Goal: Information Seeking & Learning: Learn about a topic

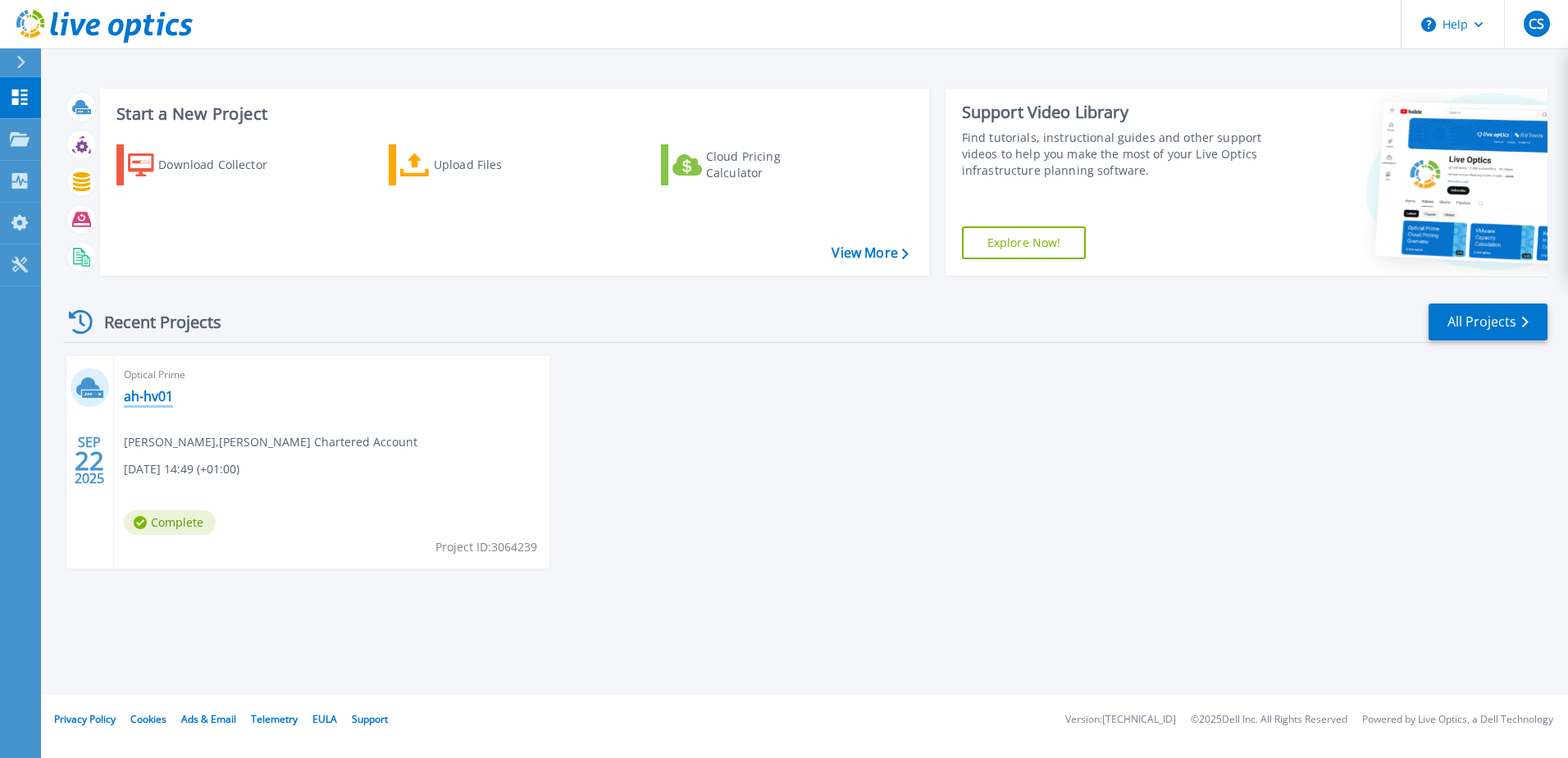
click at [136, 392] on link "ah-hv01" at bounding box center [148, 396] width 49 height 16
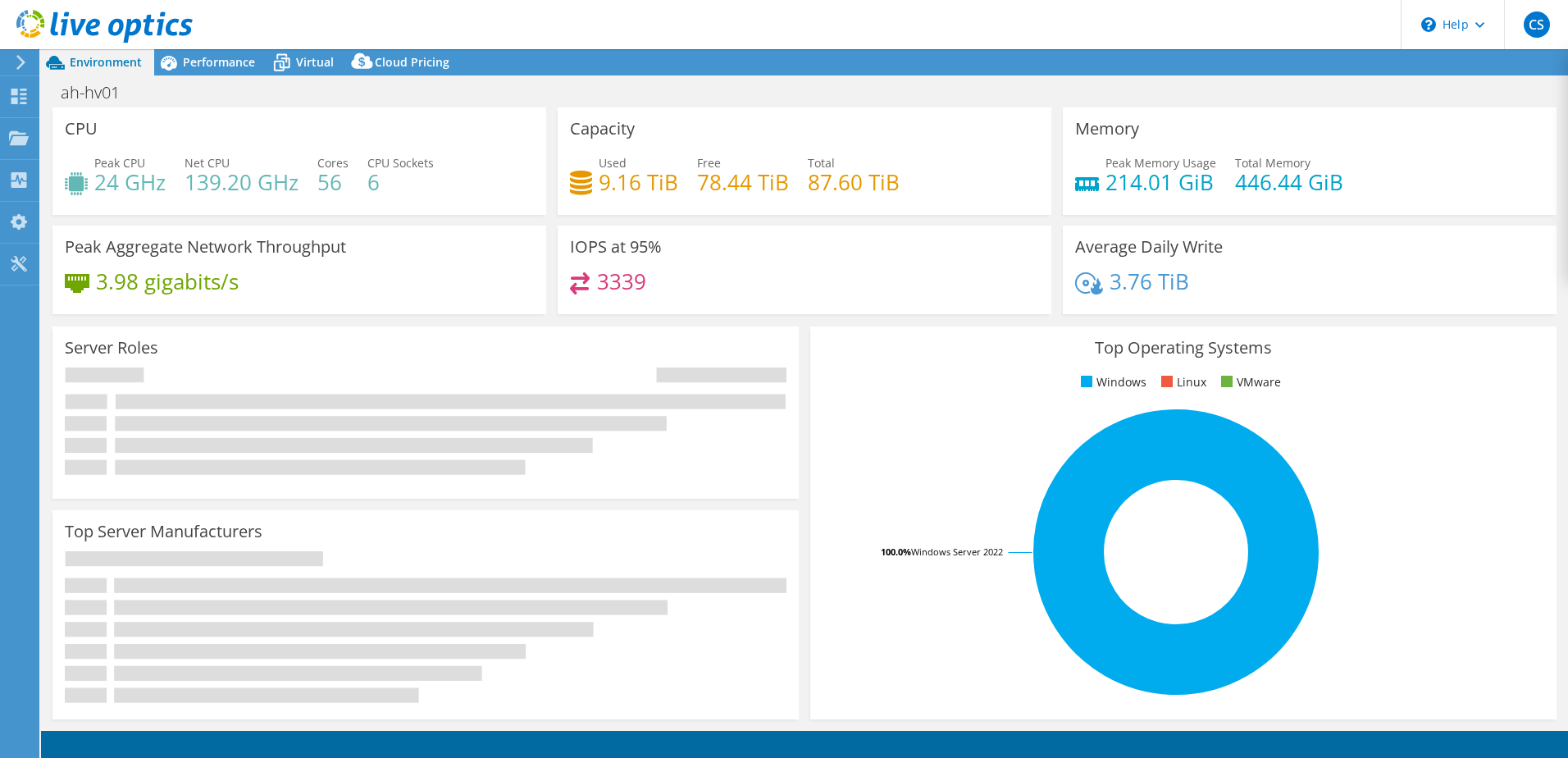
select select "USD"
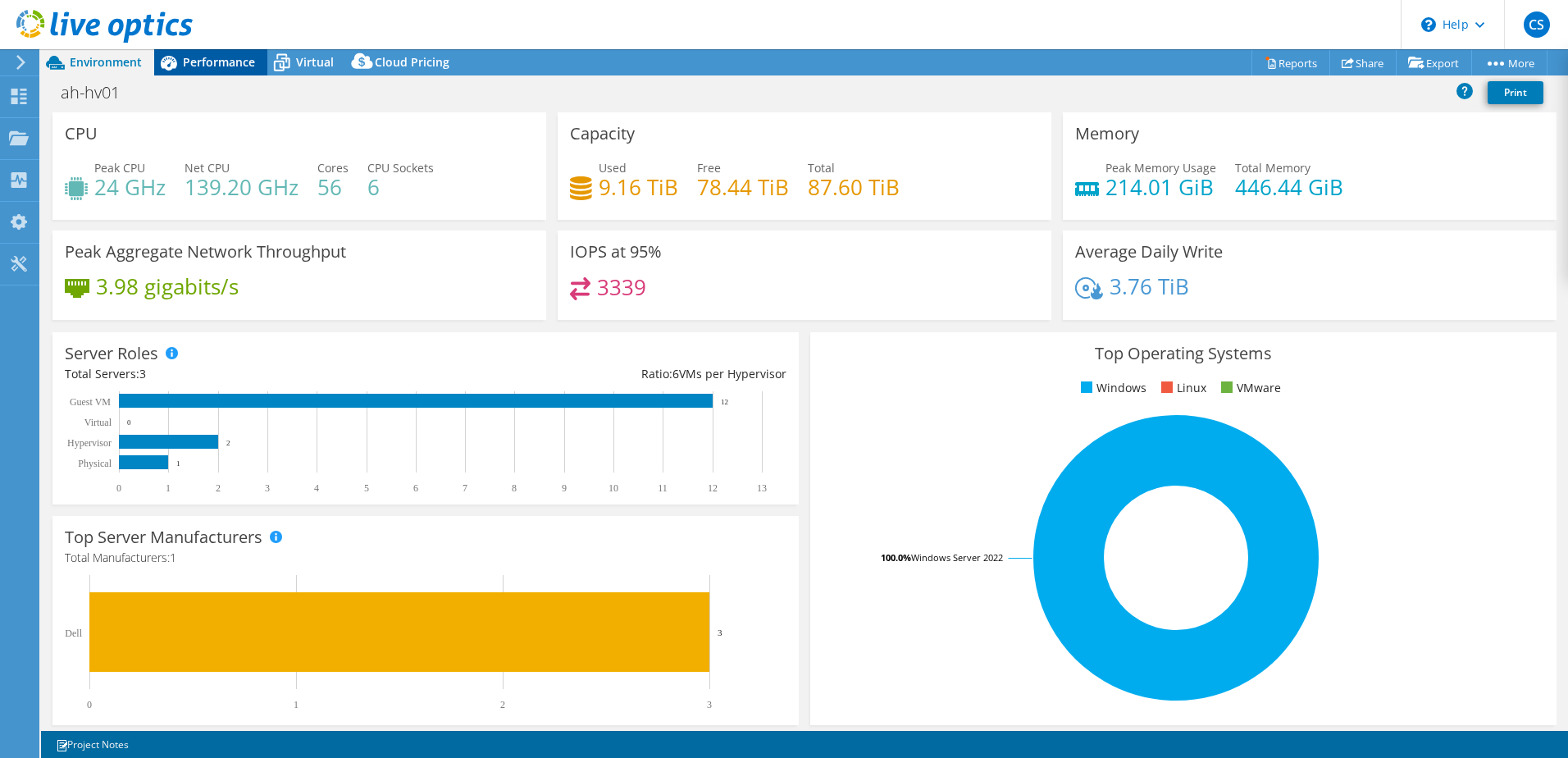
click at [221, 60] on span "Performance" at bounding box center [219, 61] width 72 height 16
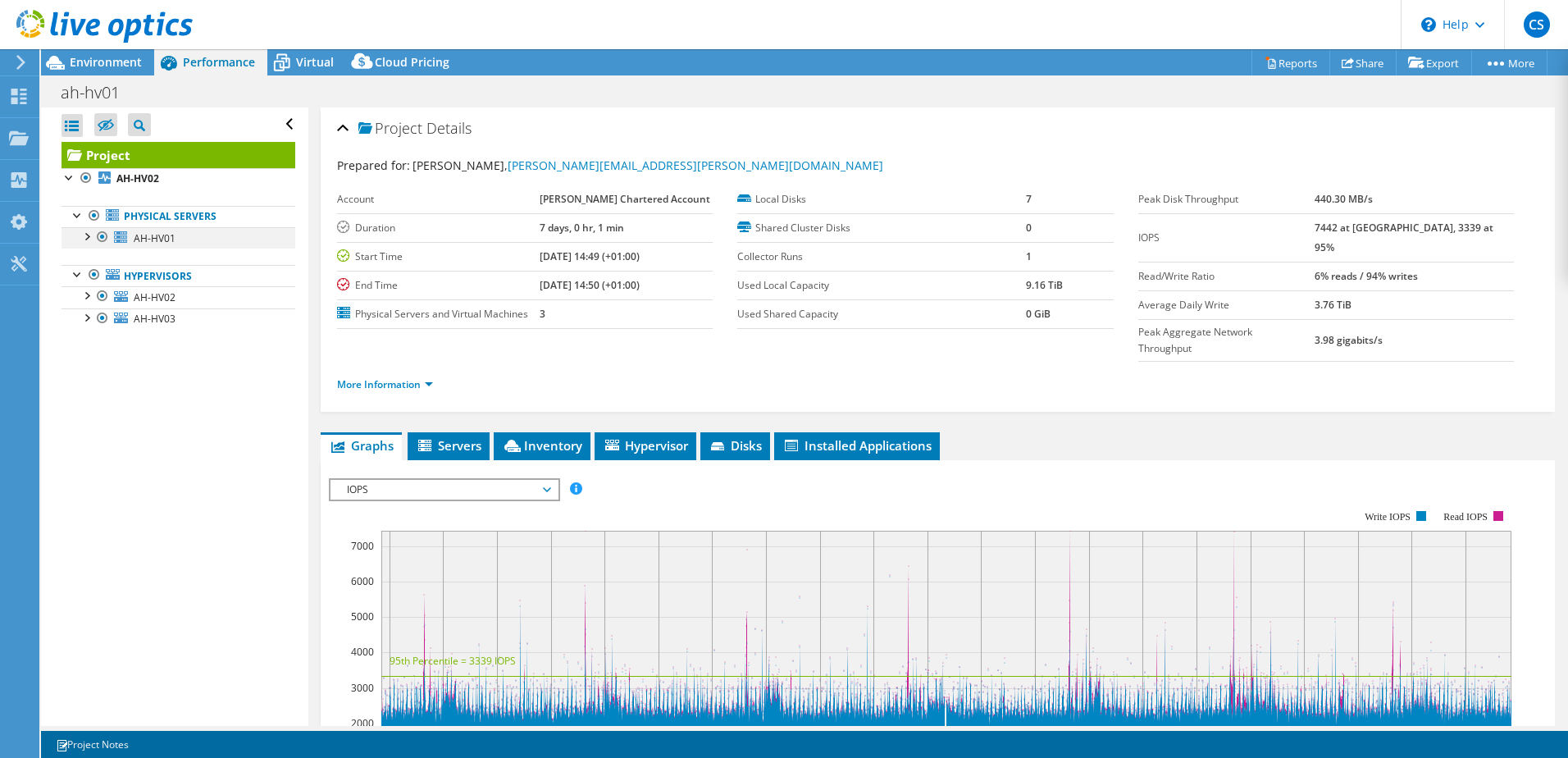
click at [86, 237] on div at bounding box center [86, 235] width 16 height 16
click at [86, 235] on div at bounding box center [86, 235] width 16 height 16
click at [85, 316] on div at bounding box center [86, 316] width 16 height 16
click at [92, 237] on div at bounding box center [86, 235] width 16 height 16
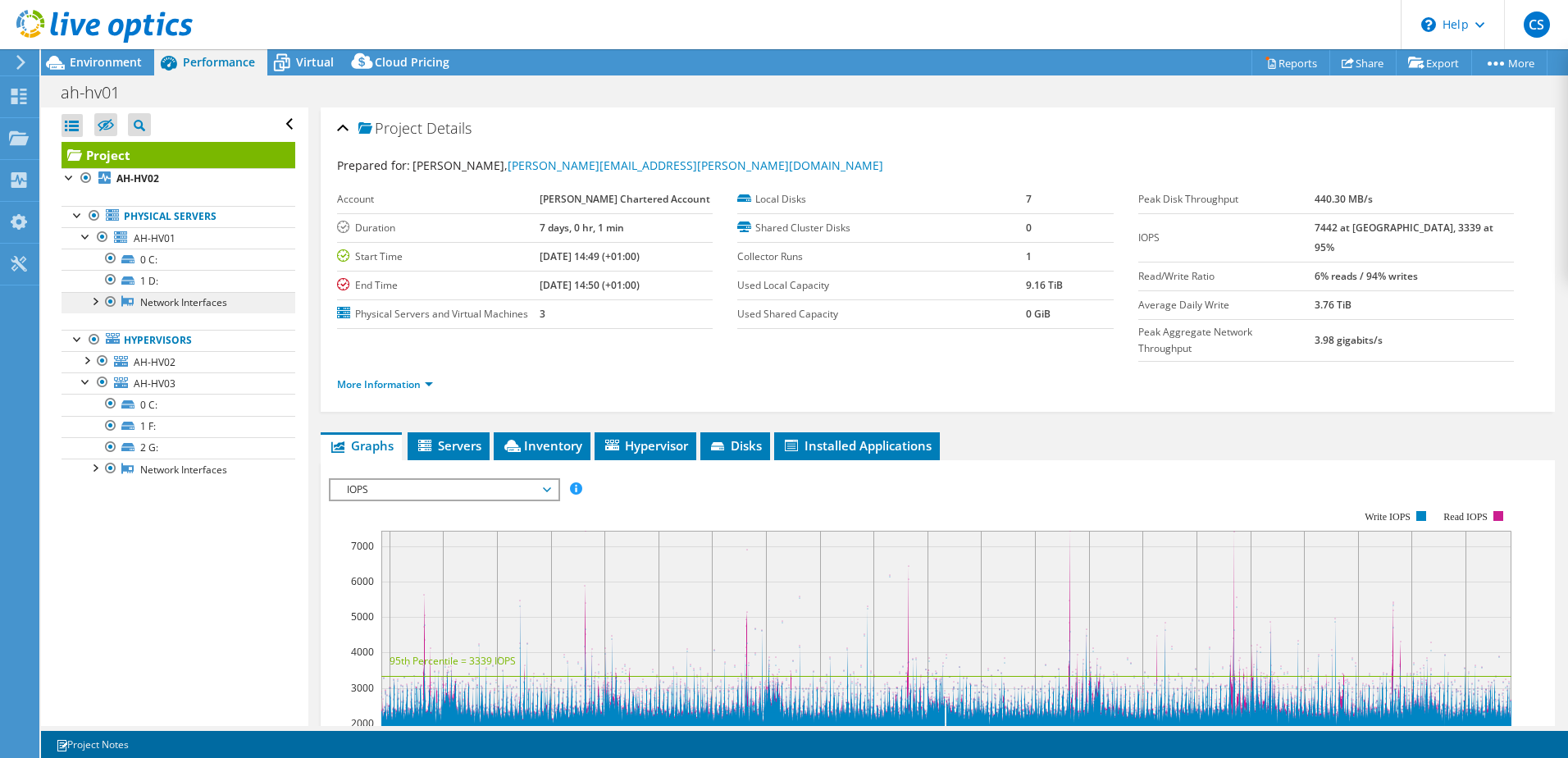
click at [141, 306] on link "Network Interfaces" at bounding box center [179, 302] width 234 height 21
click at [88, 297] on div at bounding box center [93, 300] width 16 height 16
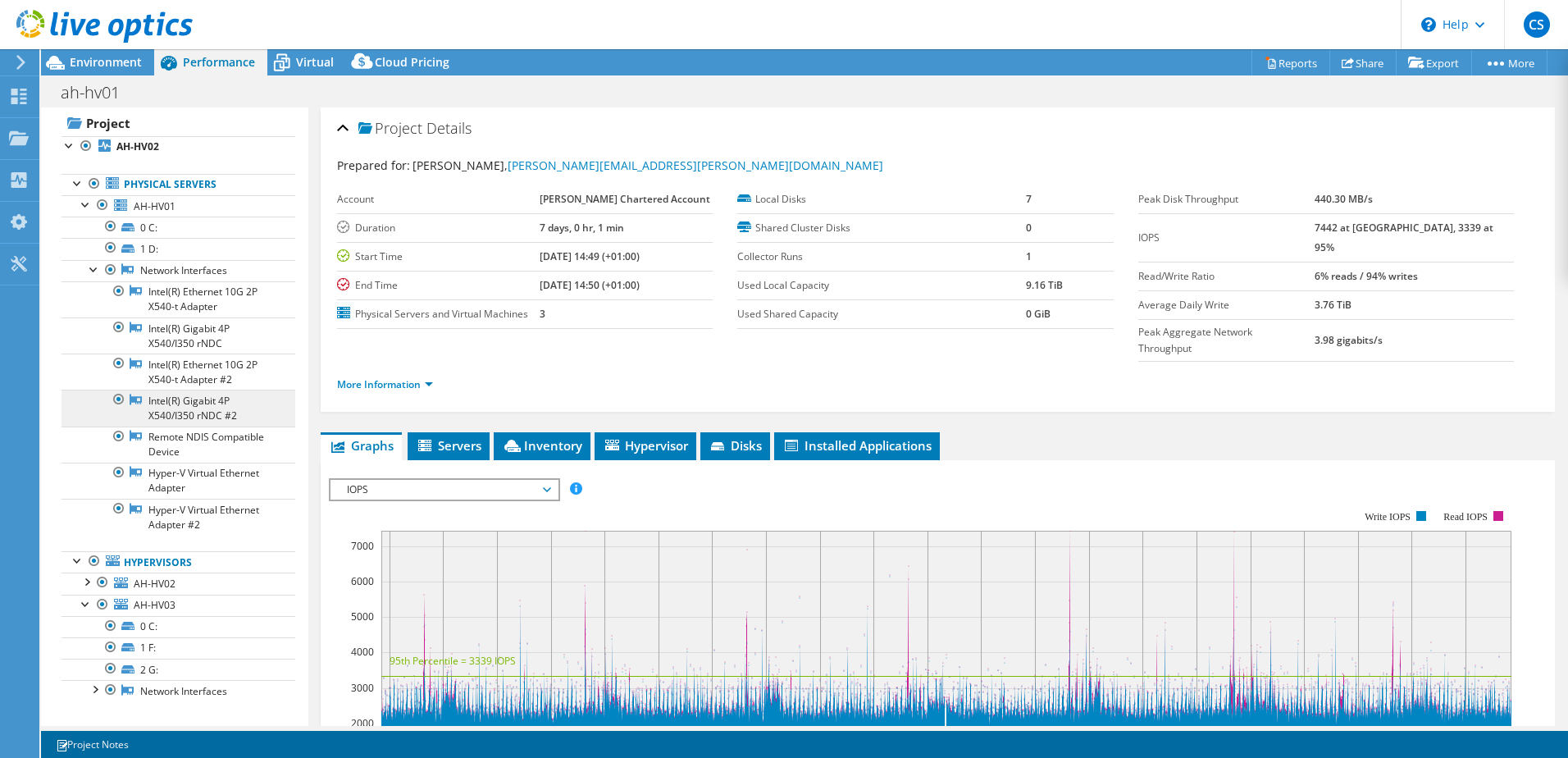
scroll to position [44, 0]
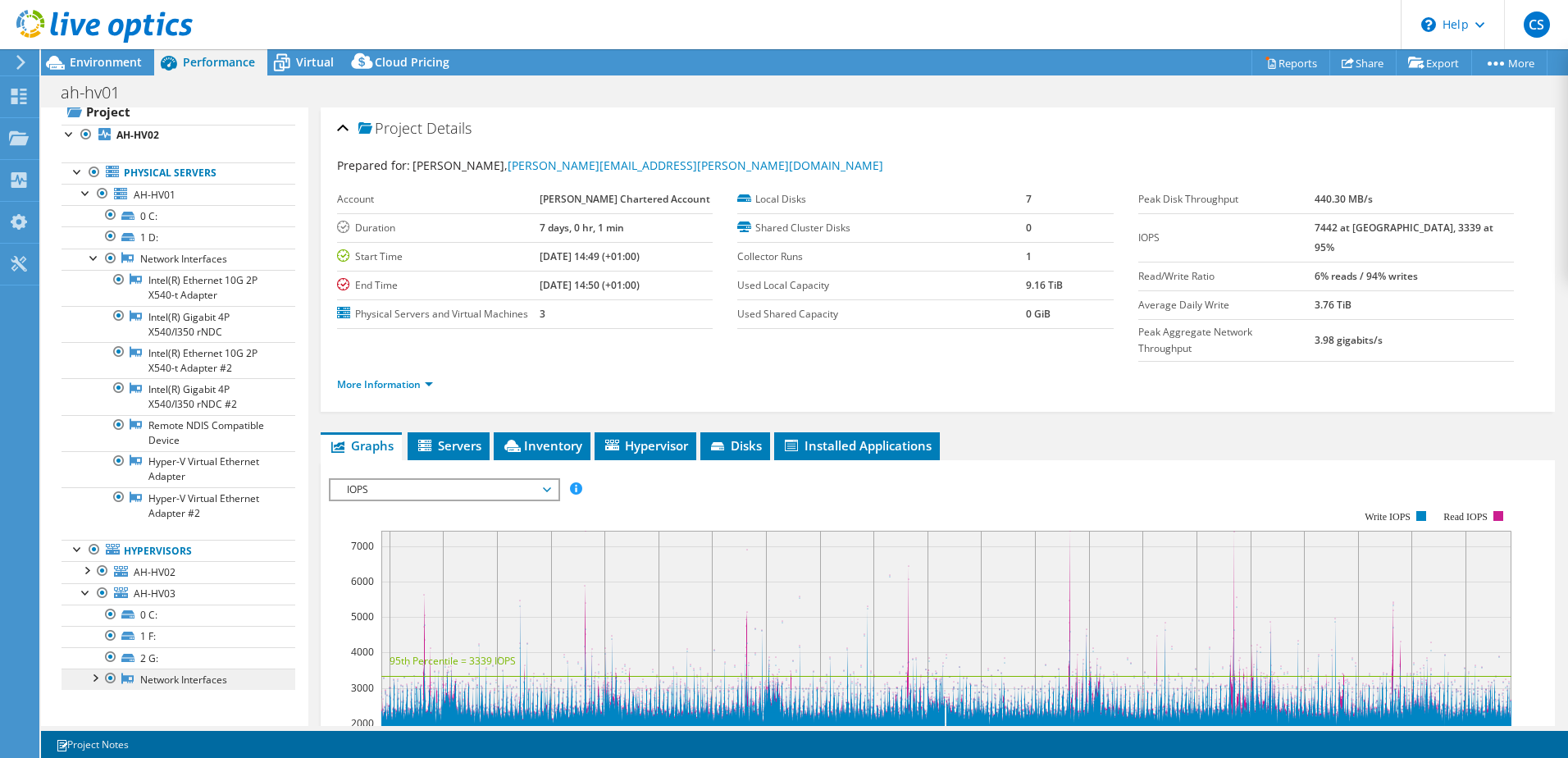
click at [174, 681] on link "Network Interfaces" at bounding box center [179, 679] width 234 height 21
click at [93, 676] on div at bounding box center [93, 676] width 16 height 16
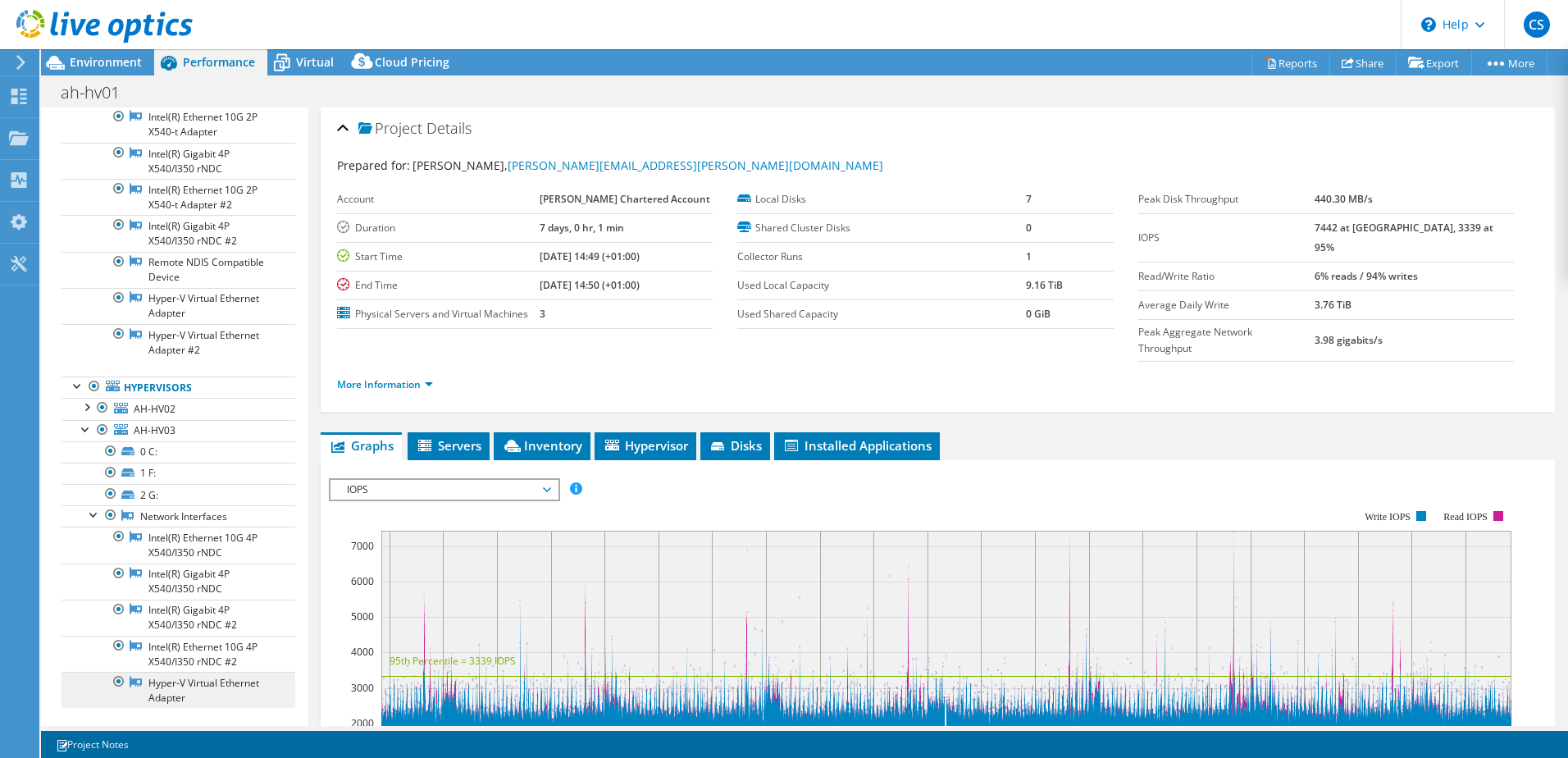
scroll to position [225, 0]
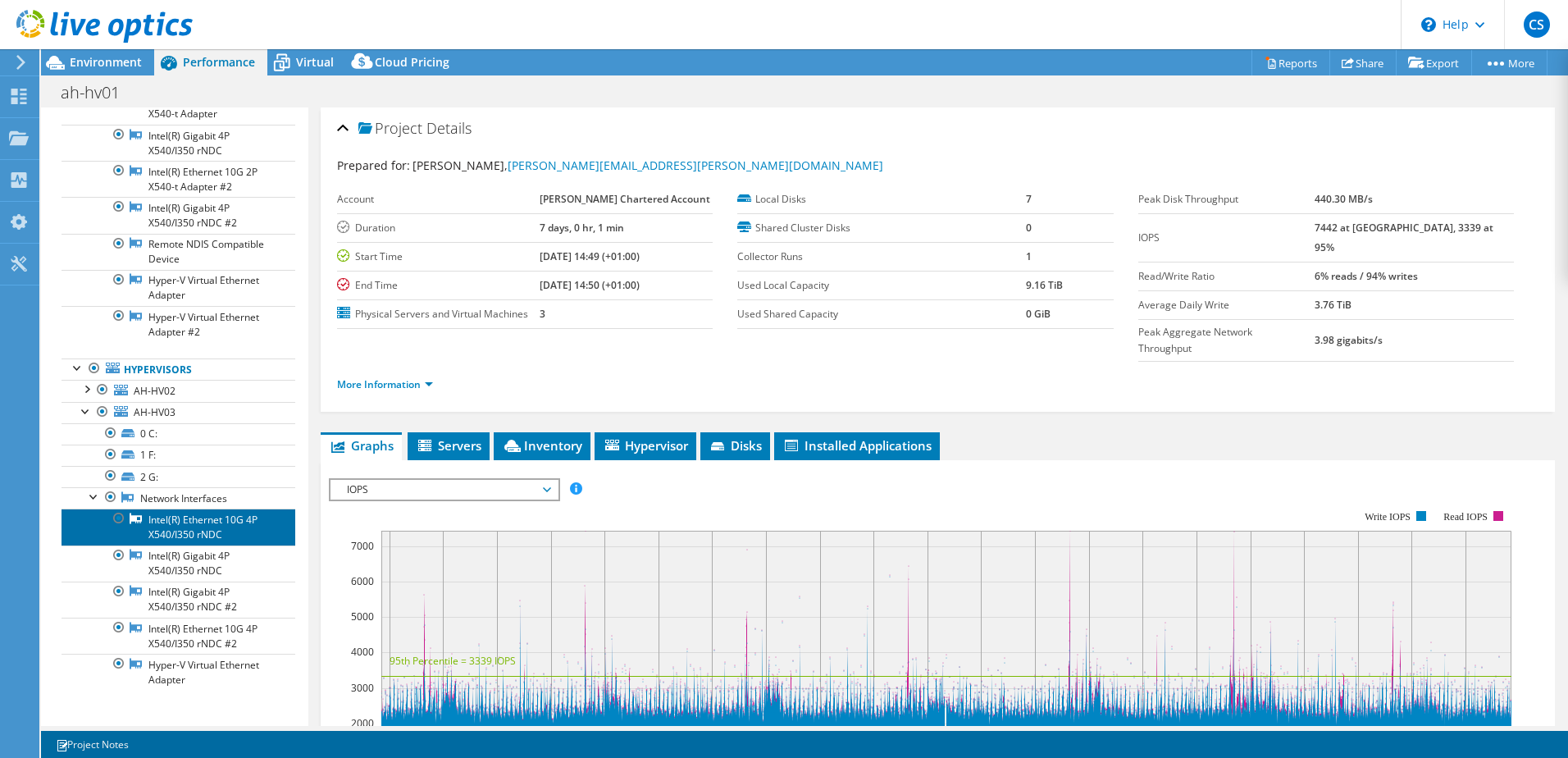
click at [192, 519] on link "Intel(R) Ethernet 10G 4P X540/I350 rNDC" at bounding box center [179, 526] width 234 height 36
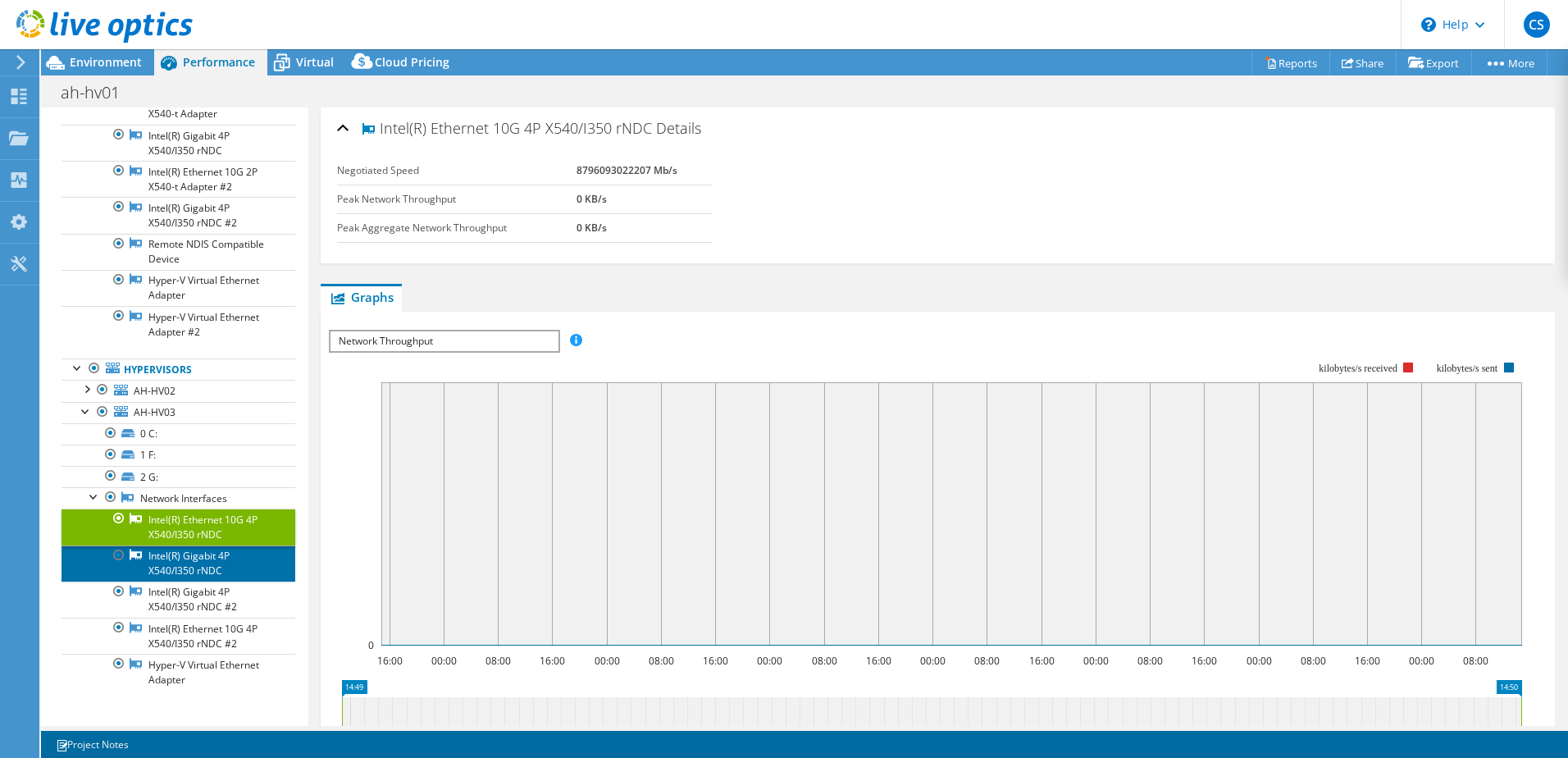
click at [189, 564] on link "Intel(R) Gigabit 4P X540/I350 rNDC" at bounding box center [179, 563] width 234 height 36
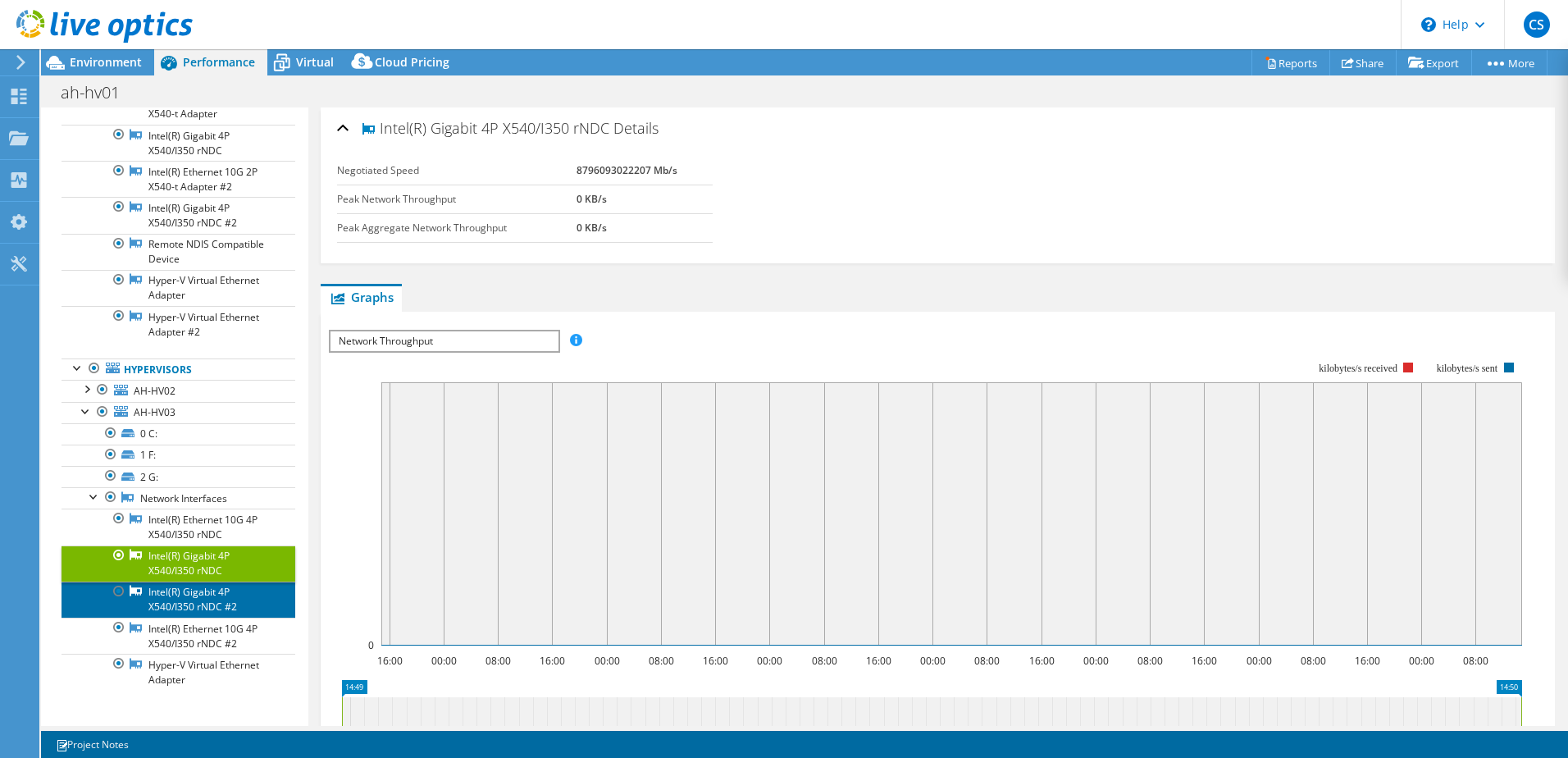
click at [194, 610] on link "Intel(R) Gigabit 4P X540/I350 rNDC #2" at bounding box center [179, 599] width 234 height 36
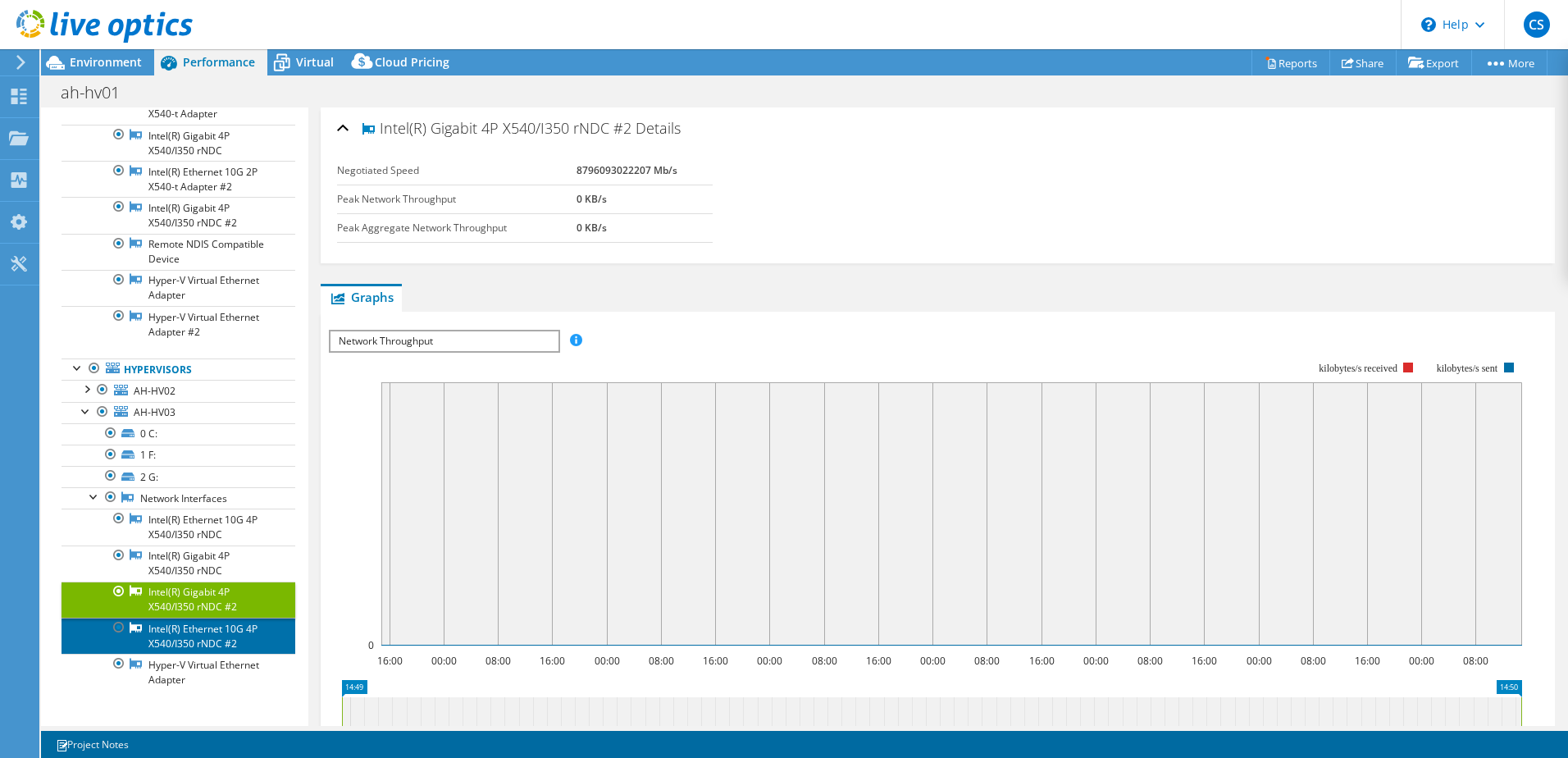
click at [190, 636] on link "Intel(R) Ethernet 10G 4P X540/I350 rNDC #2" at bounding box center [179, 635] width 234 height 36
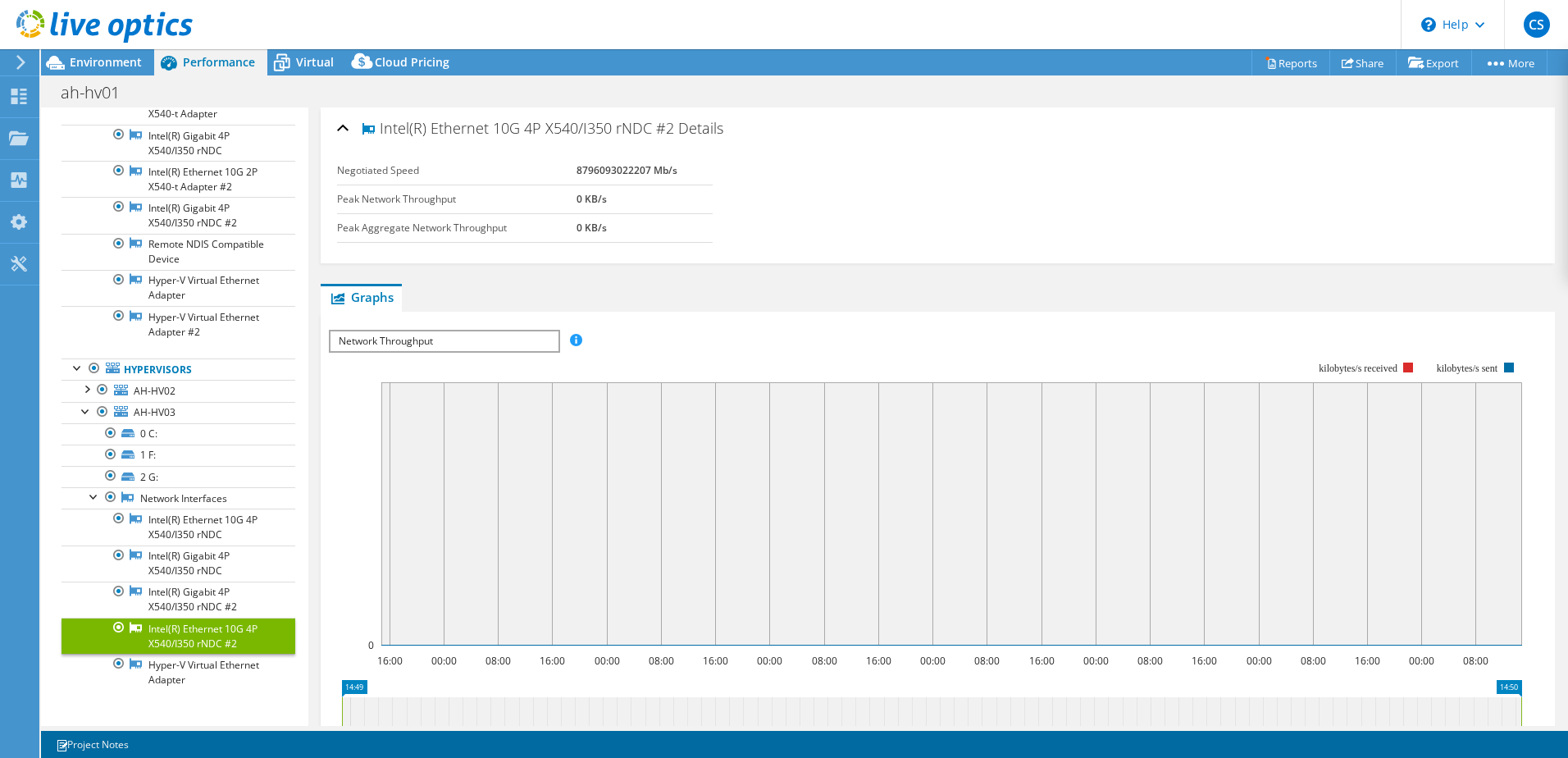
scroll to position [277, 0]
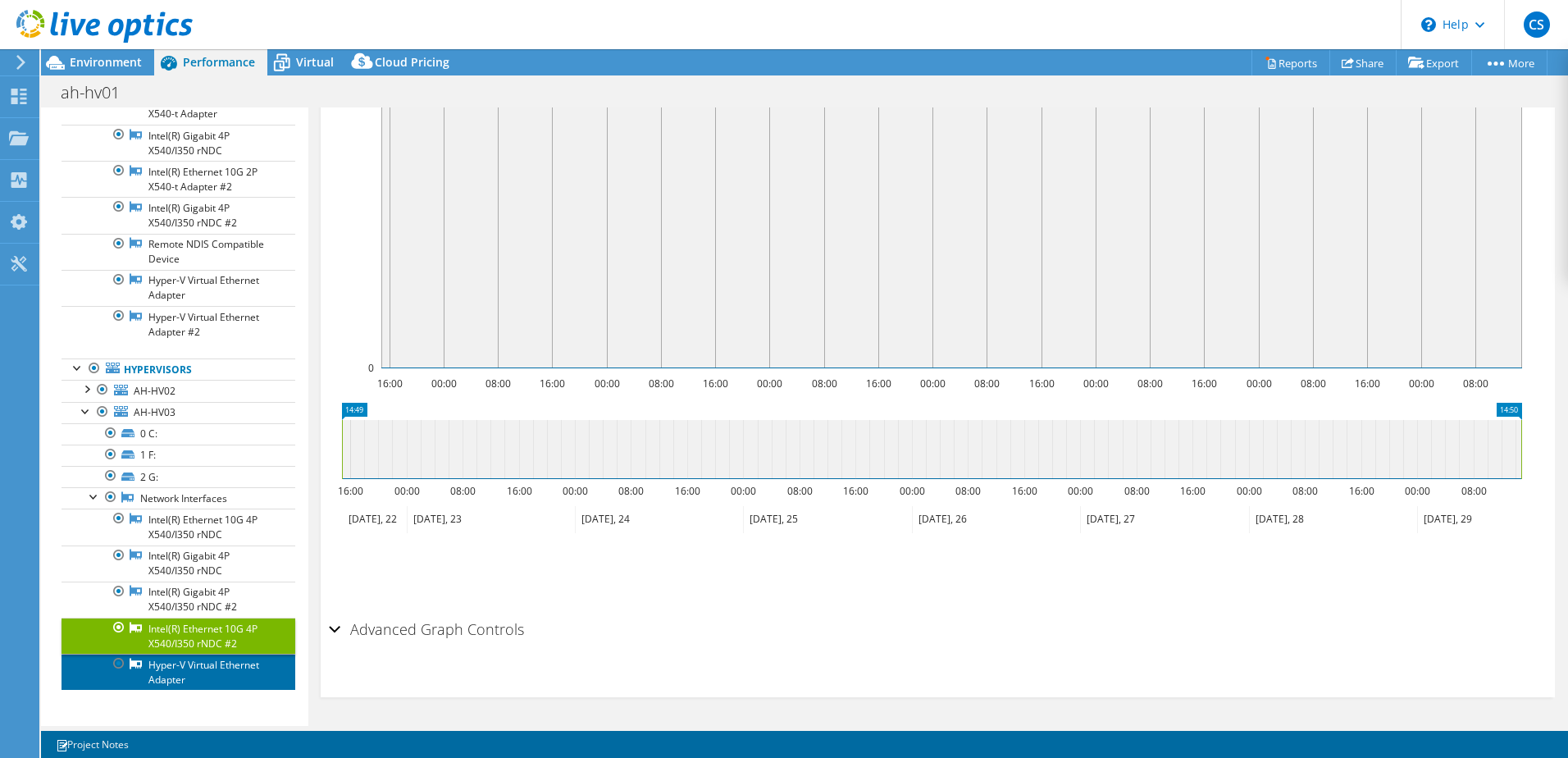
click at [191, 675] on link "Hyper-V Virtual Ethernet Adapter" at bounding box center [179, 671] width 234 height 36
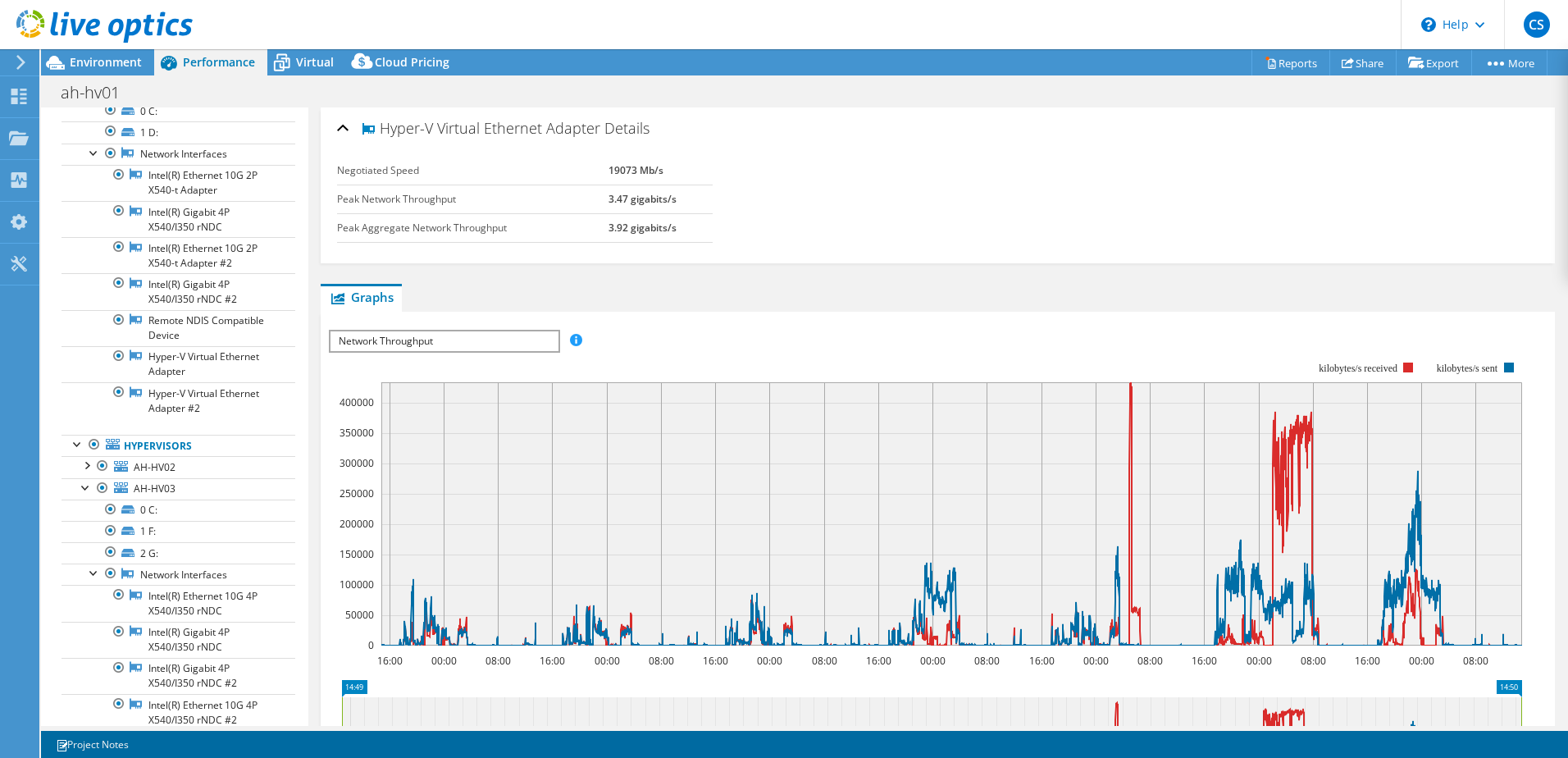
scroll to position [0, 0]
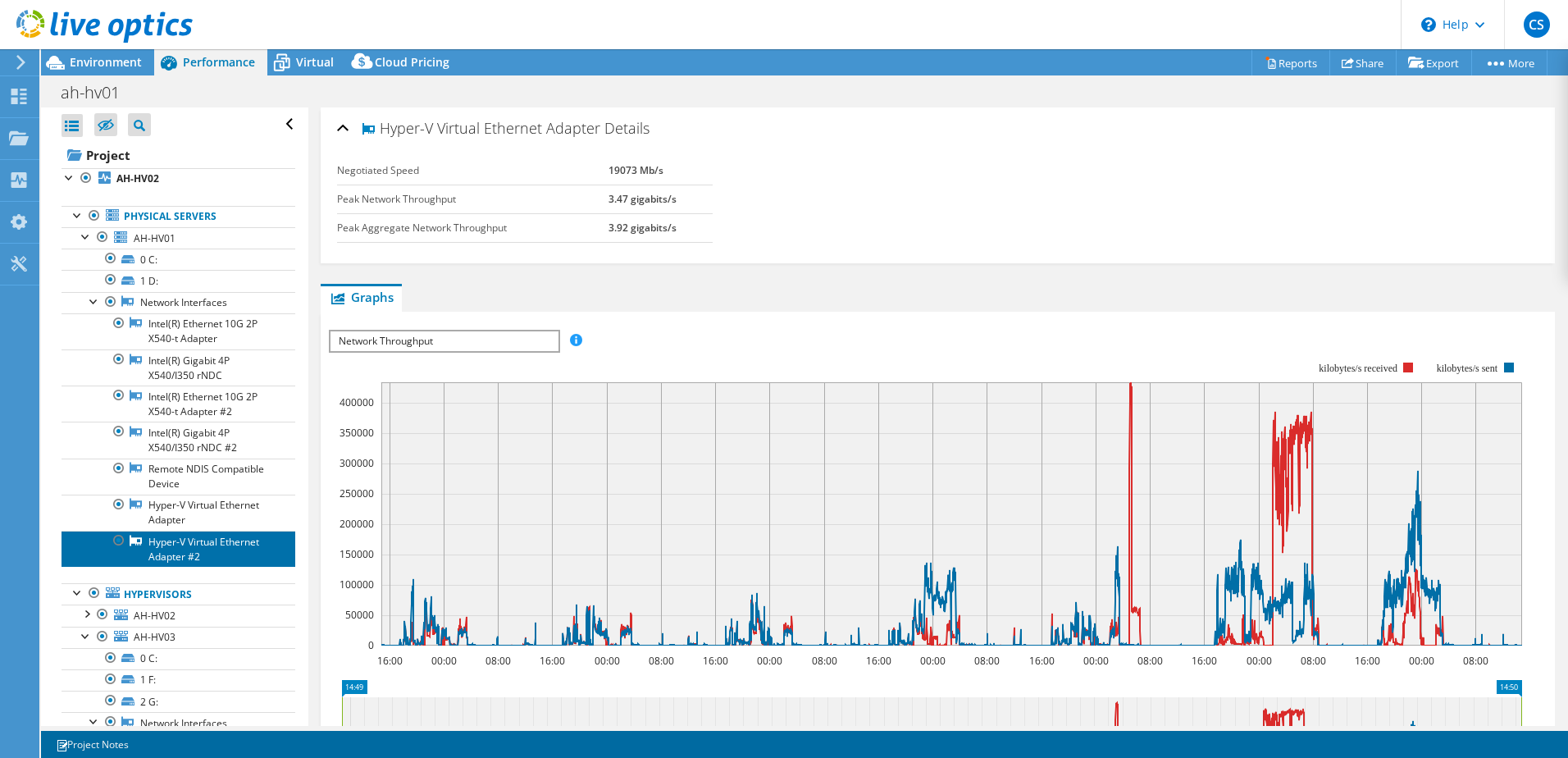
click at [202, 542] on link "Hyper-V Virtual Ethernet Adapter #2" at bounding box center [179, 548] width 234 height 36
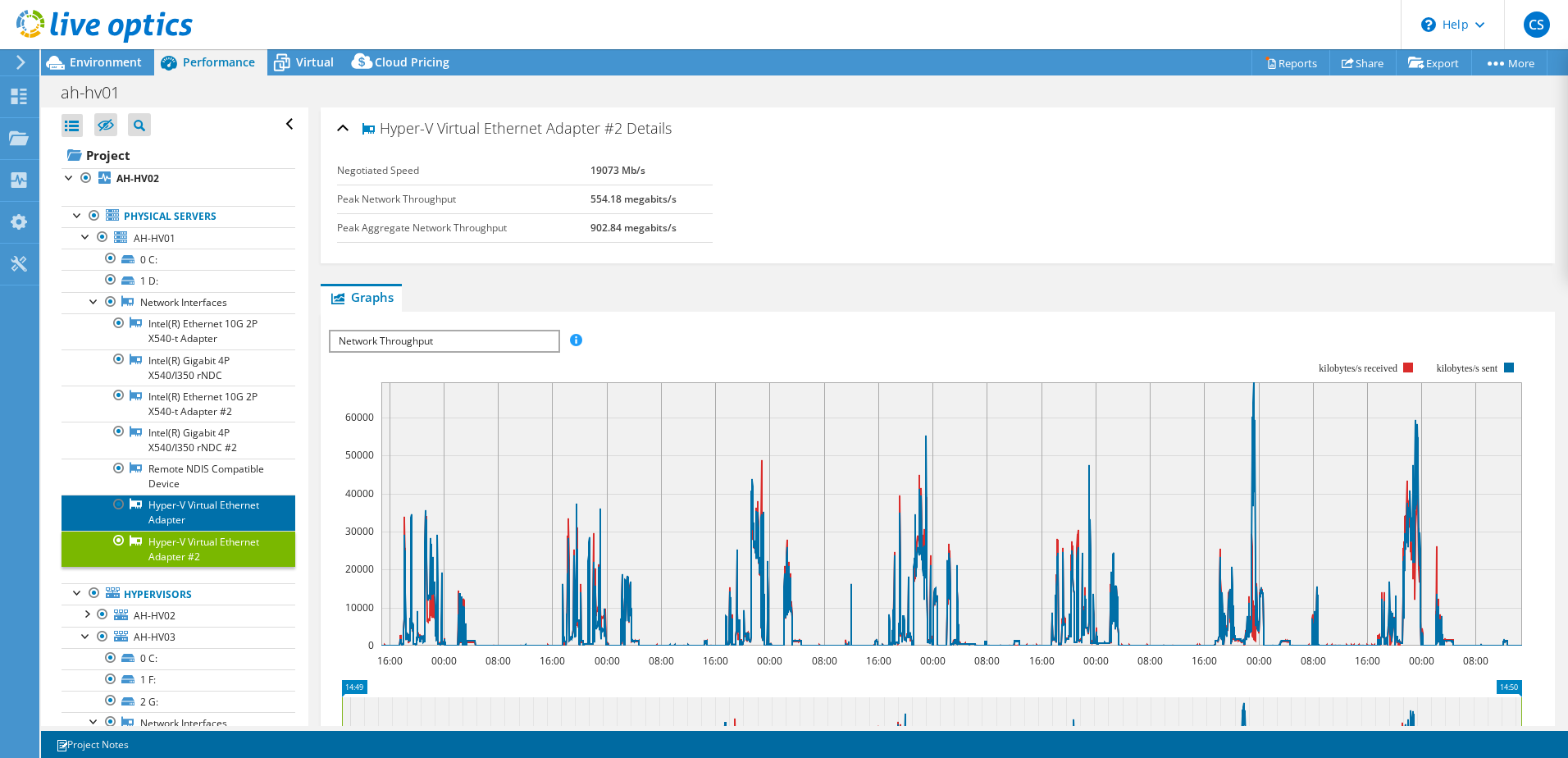
click at [199, 514] on link "Hyper-V Virtual Ethernet Adapter" at bounding box center [179, 512] width 234 height 36
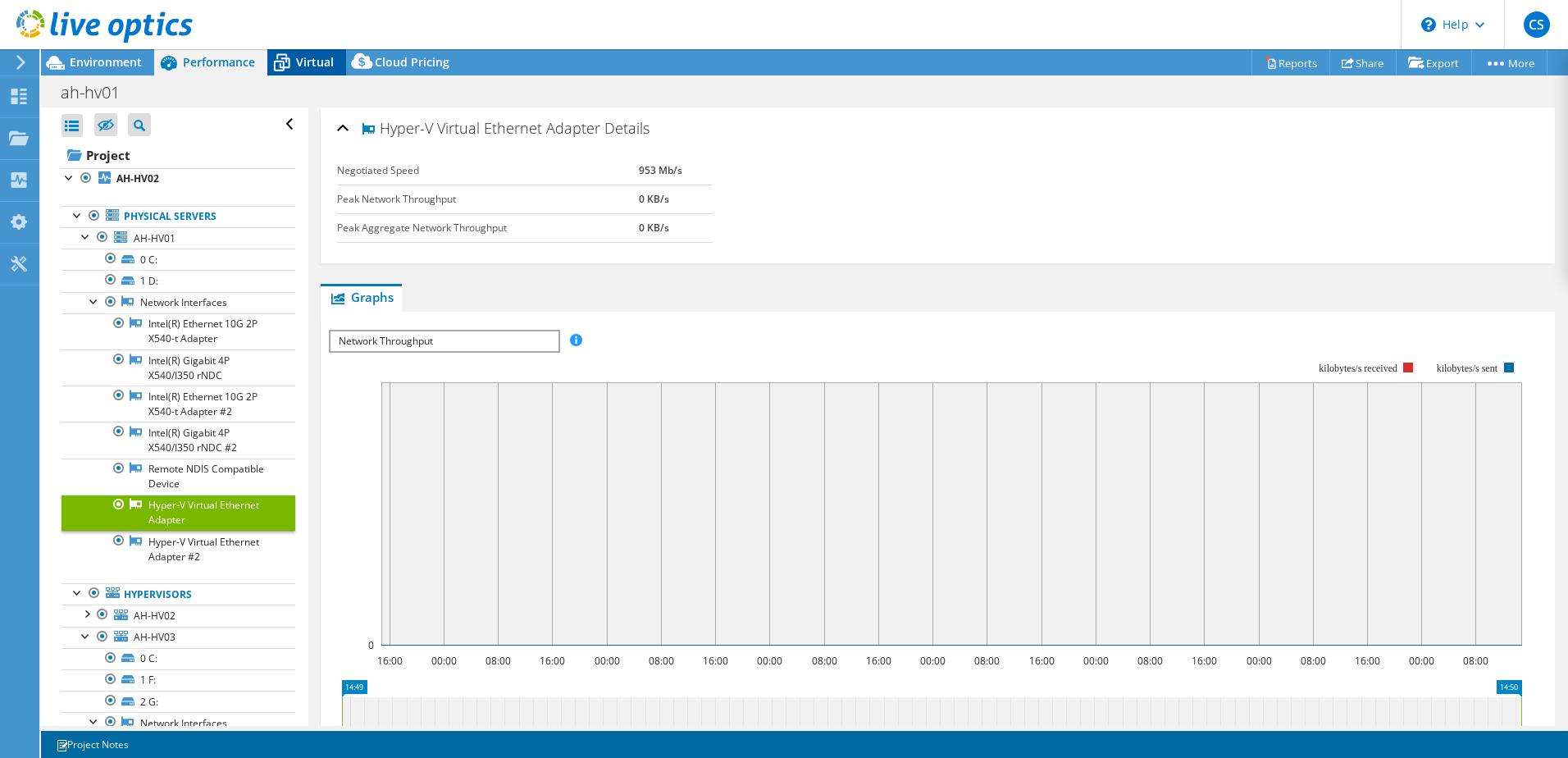
click at [313, 62] on span "Virtual" at bounding box center [315, 61] width 38 height 16
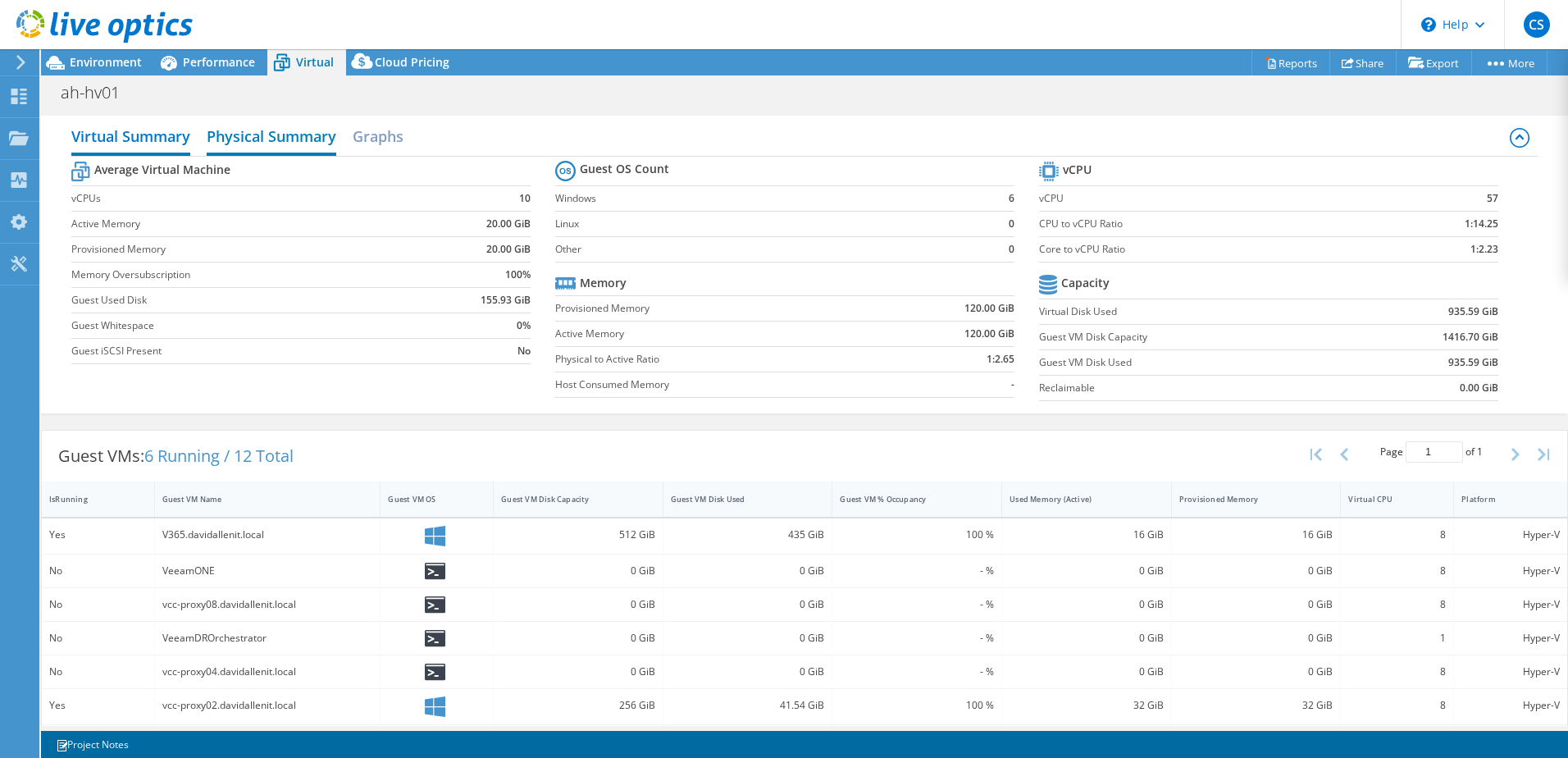
click at [301, 136] on h2 "Physical Summary" at bounding box center [271, 137] width 130 height 36
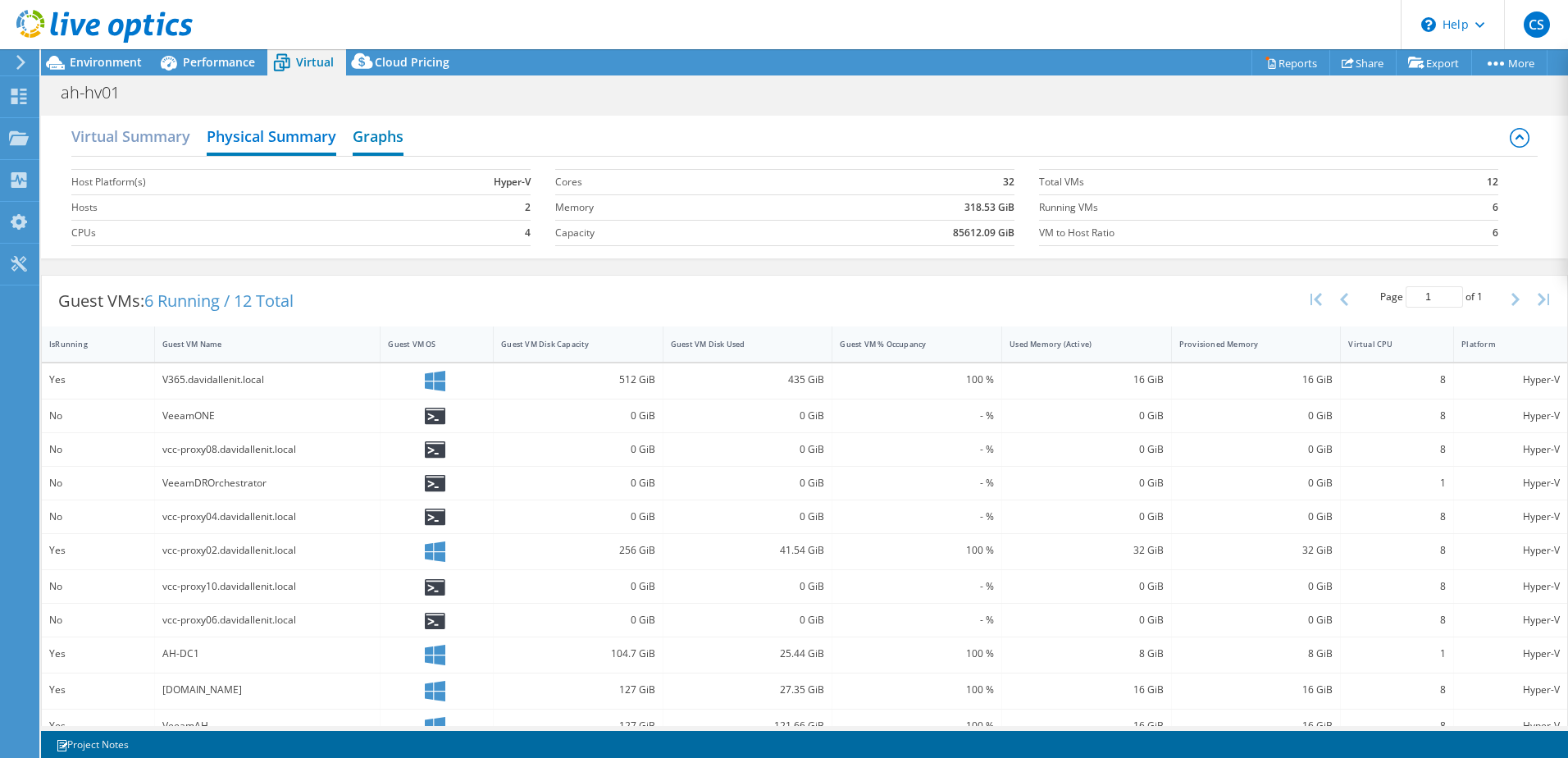
click at [371, 140] on h2 "Graphs" at bounding box center [378, 137] width 51 height 36
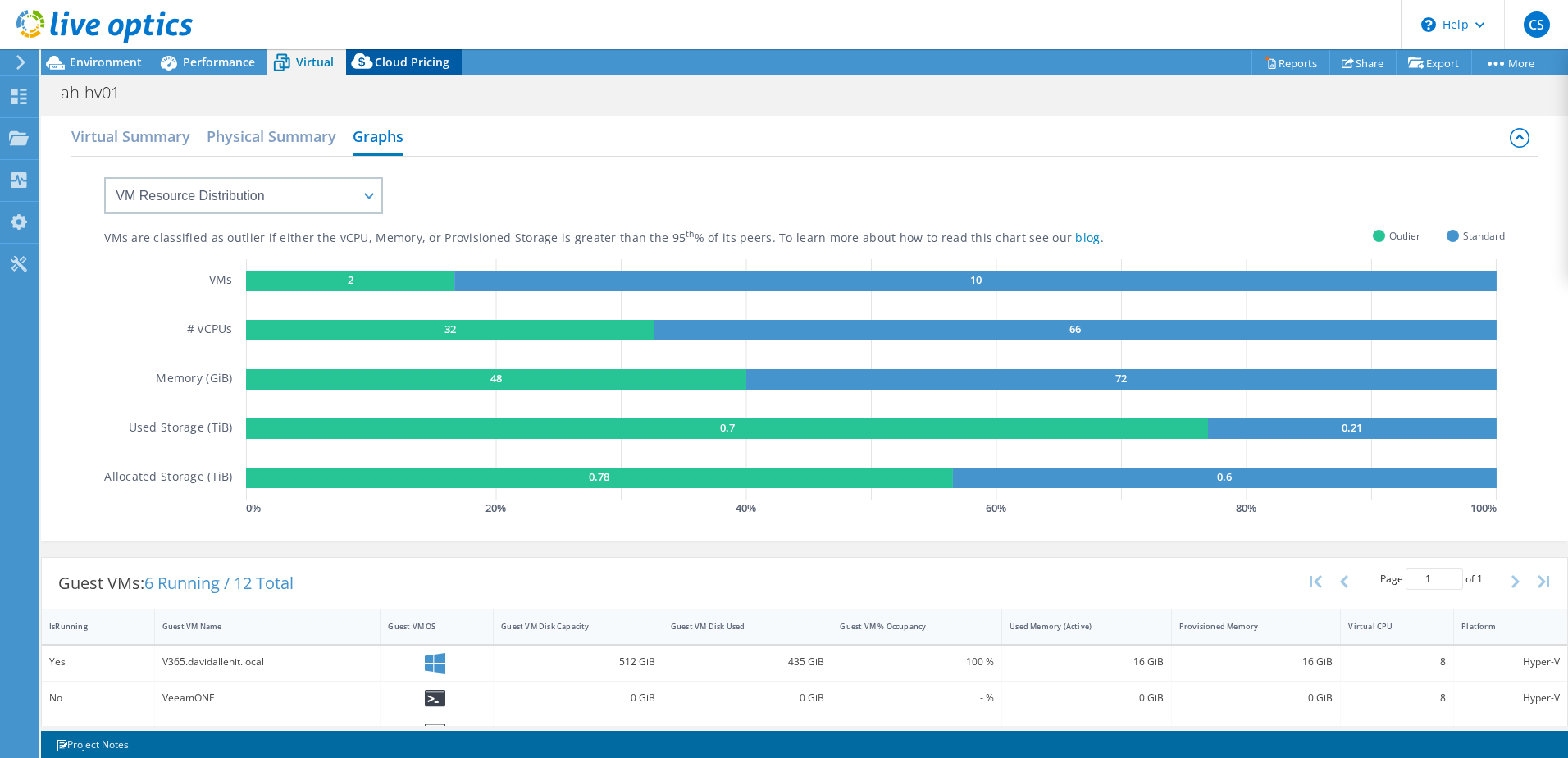
click at [409, 59] on span "Cloud Pricing" at bounding box center [412, 61] width 75 height 16
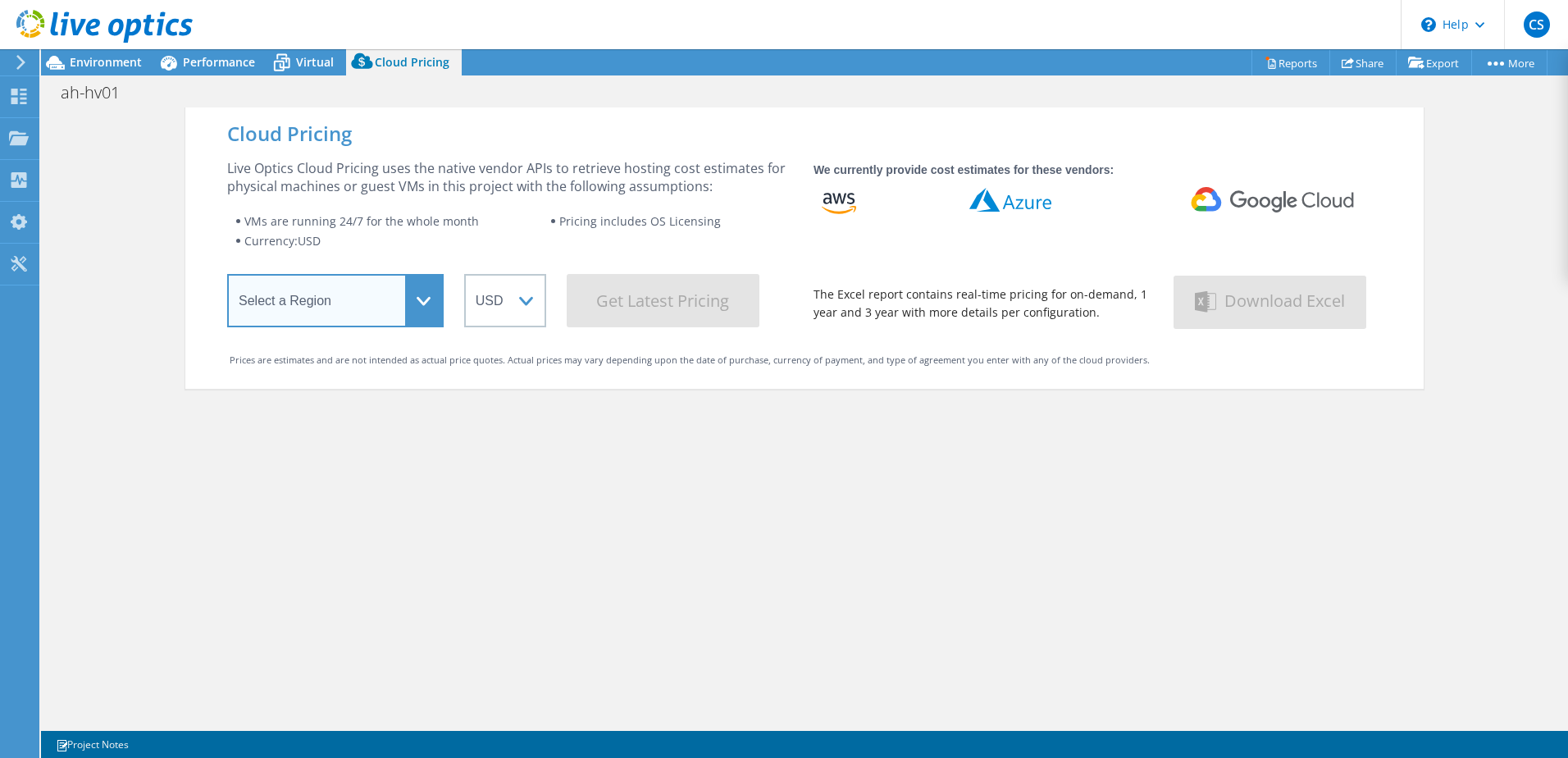
click at [419, 300] on select "Select a Region [GEOGRAPHIC_DATA] ([GEOGRAPHIC_DATA]) [GEOGRAPHIC_DATA] ([GEOGR…" at bounding box center [335, 300] width 216 height 53
select select "EULondon"
click at [227, 277] on select "Select a Region [GEOGRAPHIC_DATA] ([GEOGRAPHIC_DATA]) [GEOGRAPHIC_DATA] ([GEOGR…" at bounding box center [335, 300] width 216 height 53
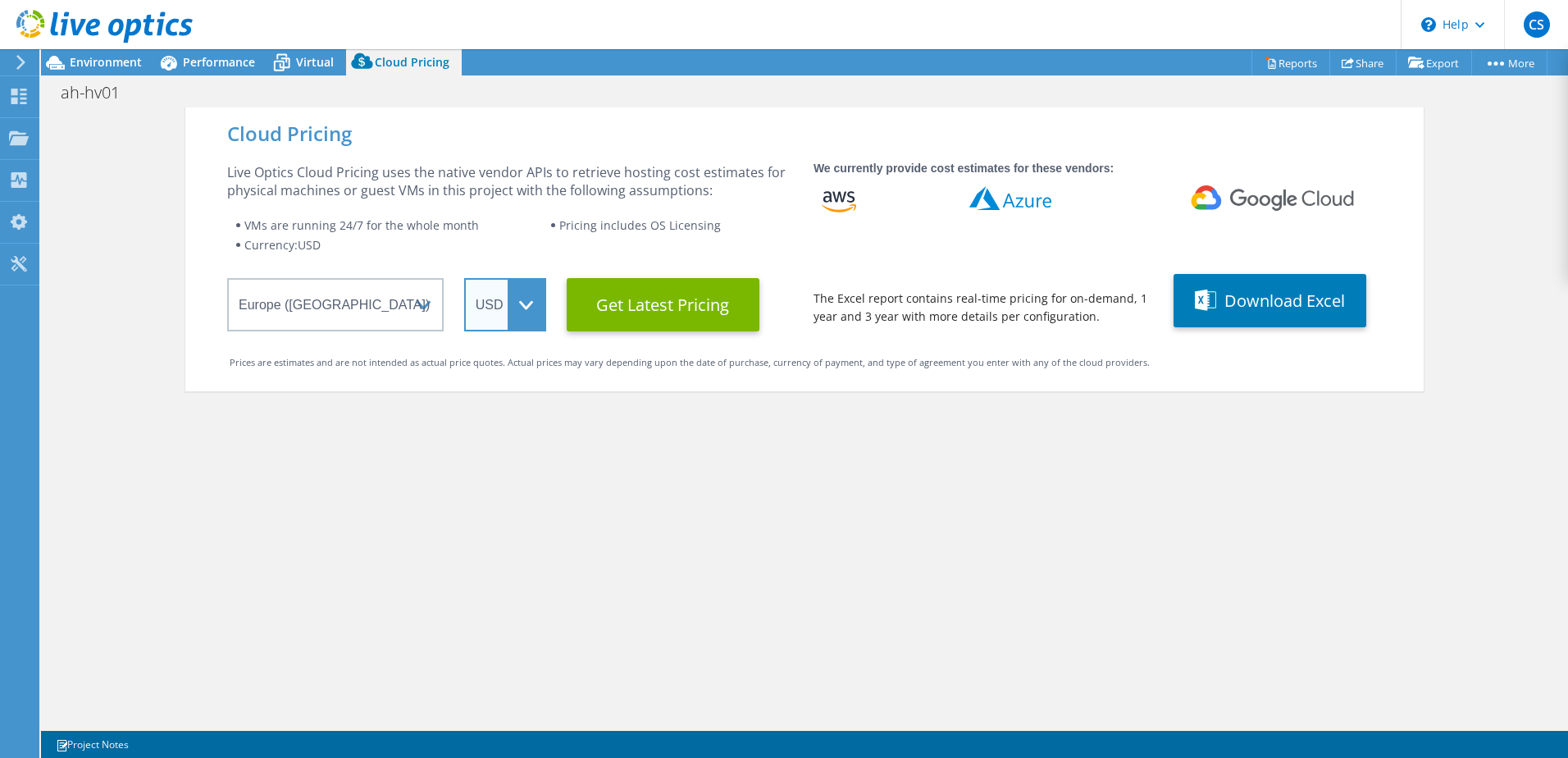
click at [524, 298] on select "ARS AUD BRL CAD CHF CLP CNY DKK EUR GBP HKD HUF INR JPY MXN MYR NOK NZD PEN SEK…" at bounding box center [504, 304] width 82 height 53
click at [464, 278] on select "ARS AUD BRL CAD CHF CLP CNY DKK EUR GBP HKD HUF INR JPY MXN MYR NOK NZD PEN SEK…" at bounding box center [504, 304] width 82 height 53
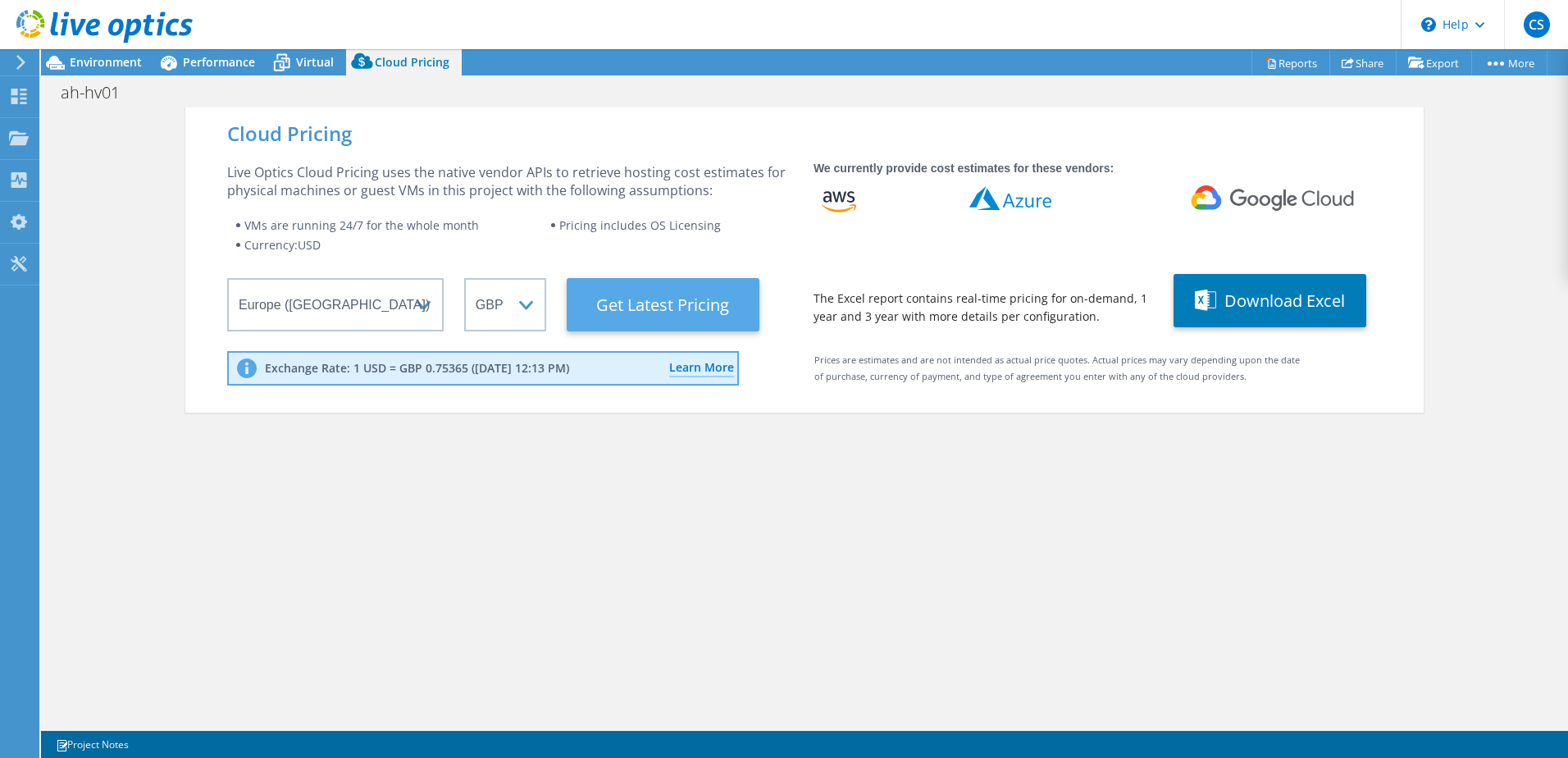
click at [638, 302] on Latest "Get Latest Pricing" at bounding box center [663, 304] width 193 height 53
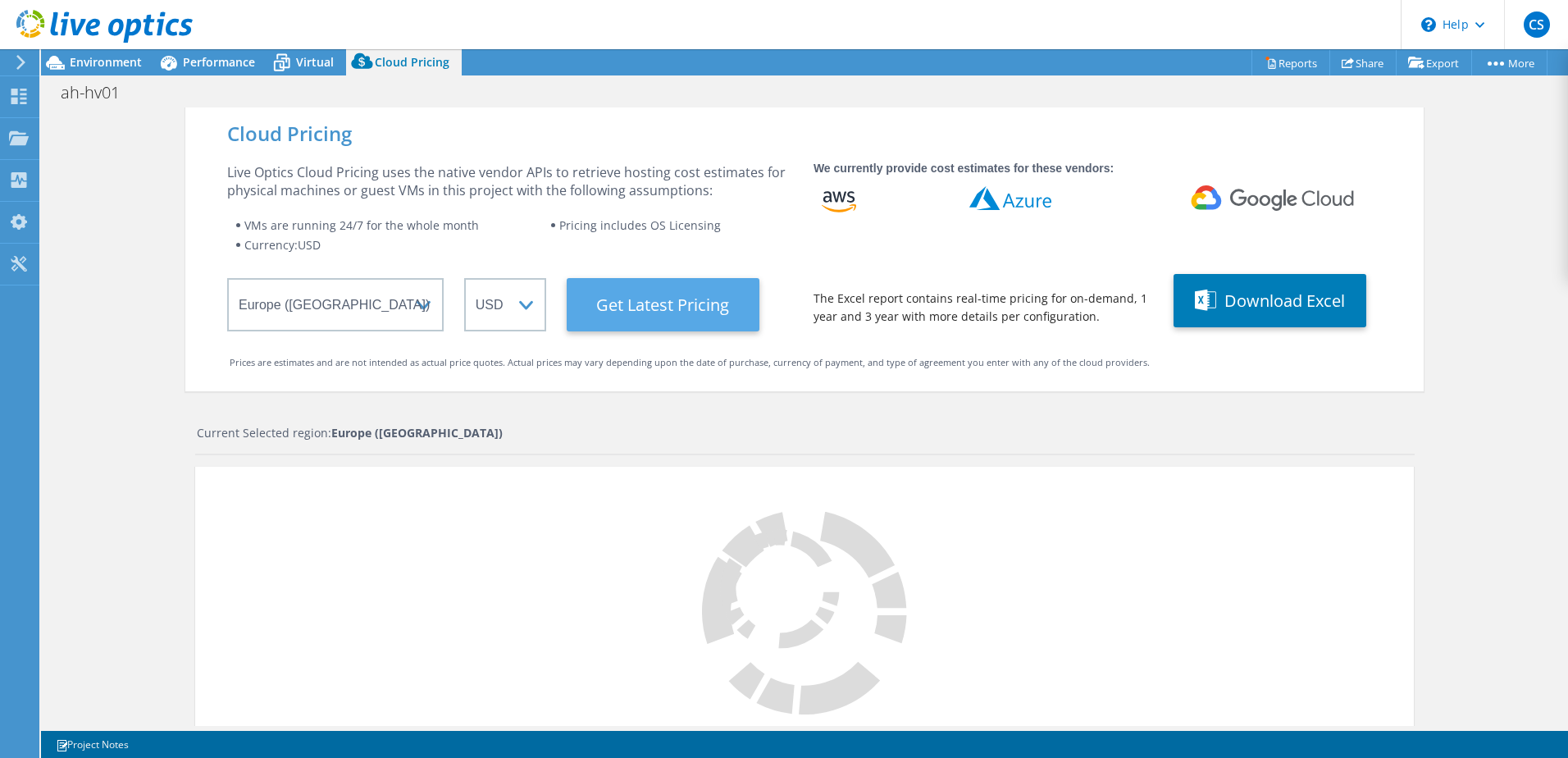
select select "GBP"
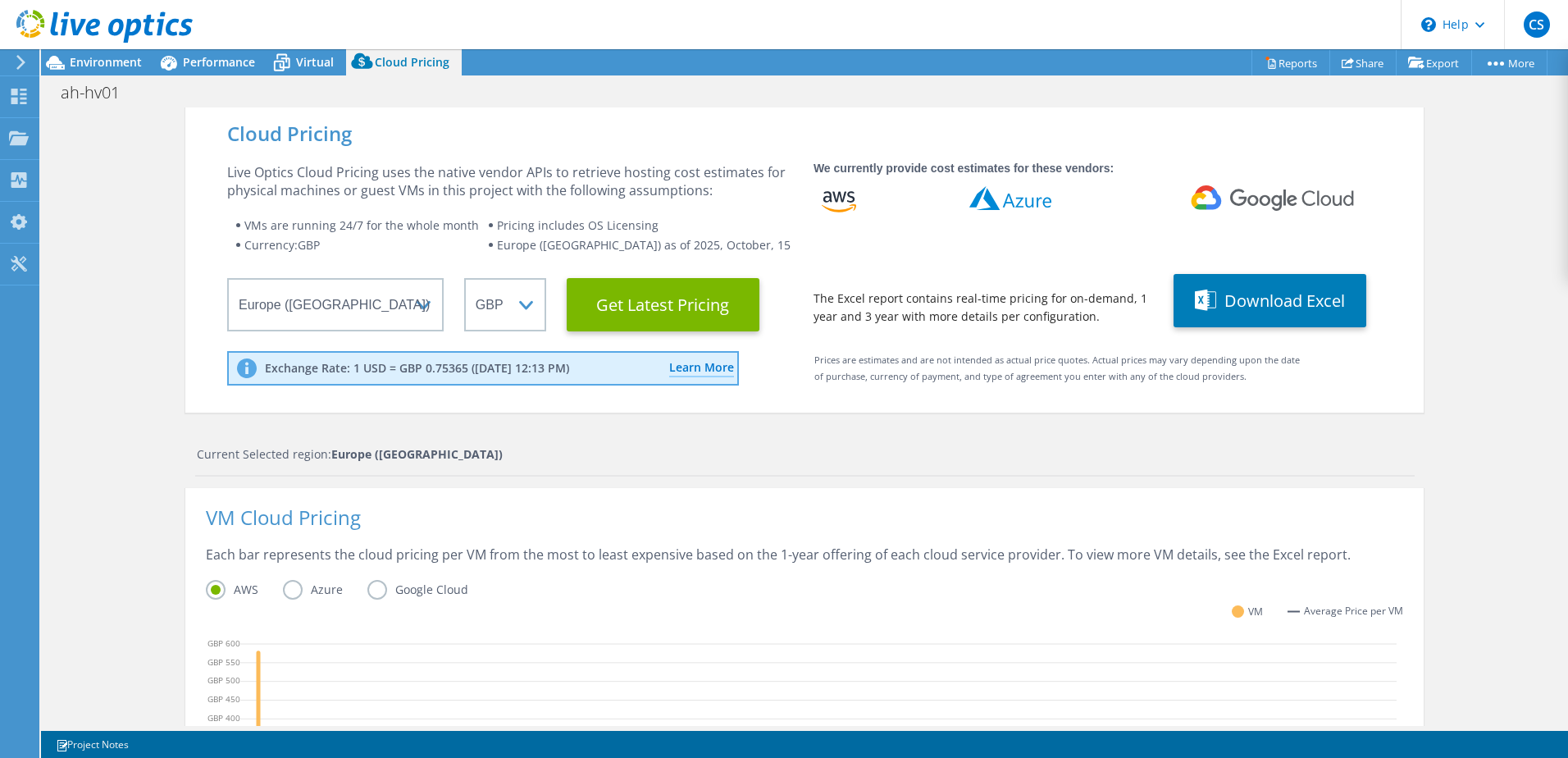
click at [24, 57] on icon at bounding box center [21, 62] width 13 height 15
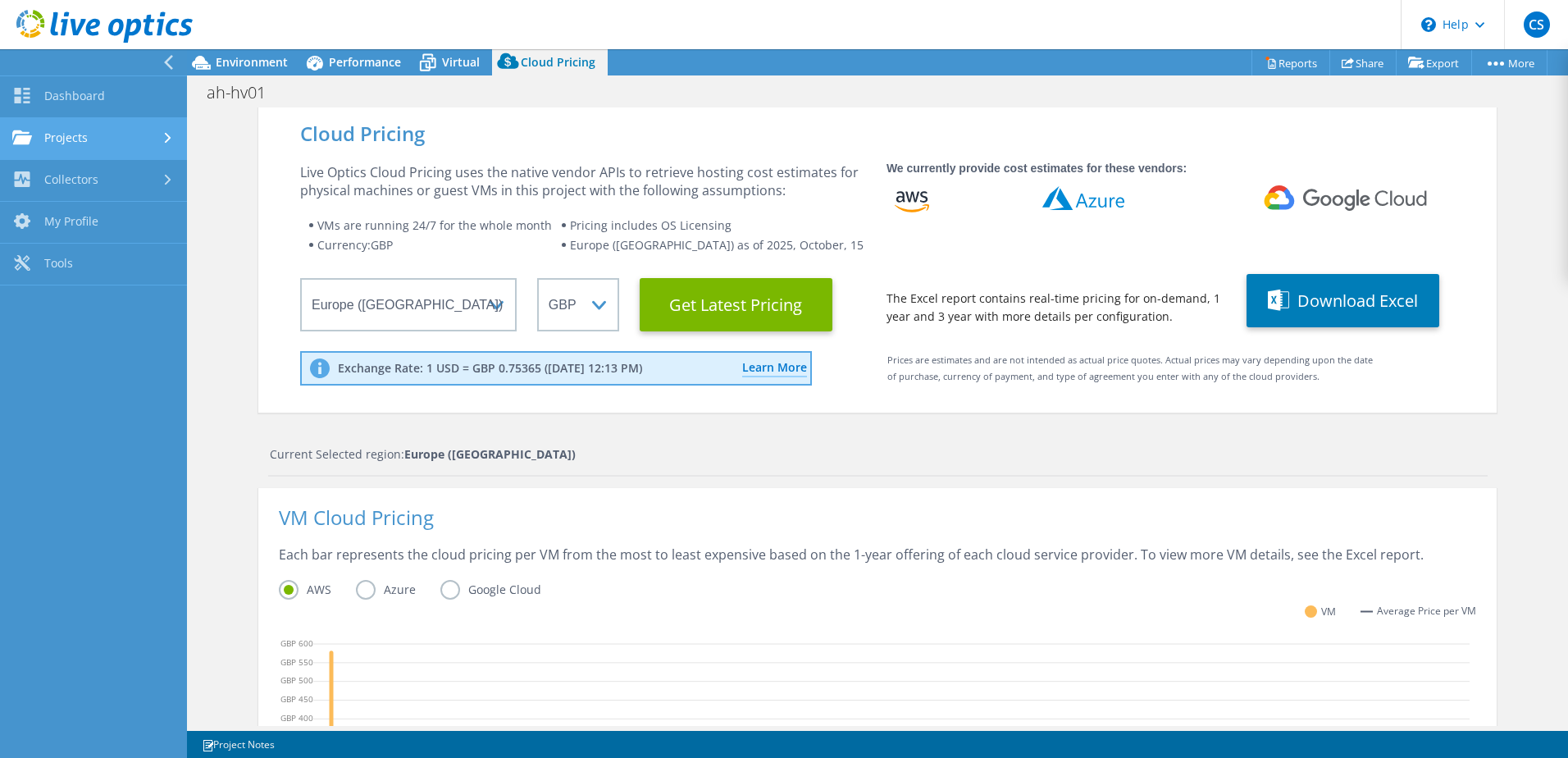
click at [52, 141] on link "Projects" at bounding box center [93, 139] width 187 height 42
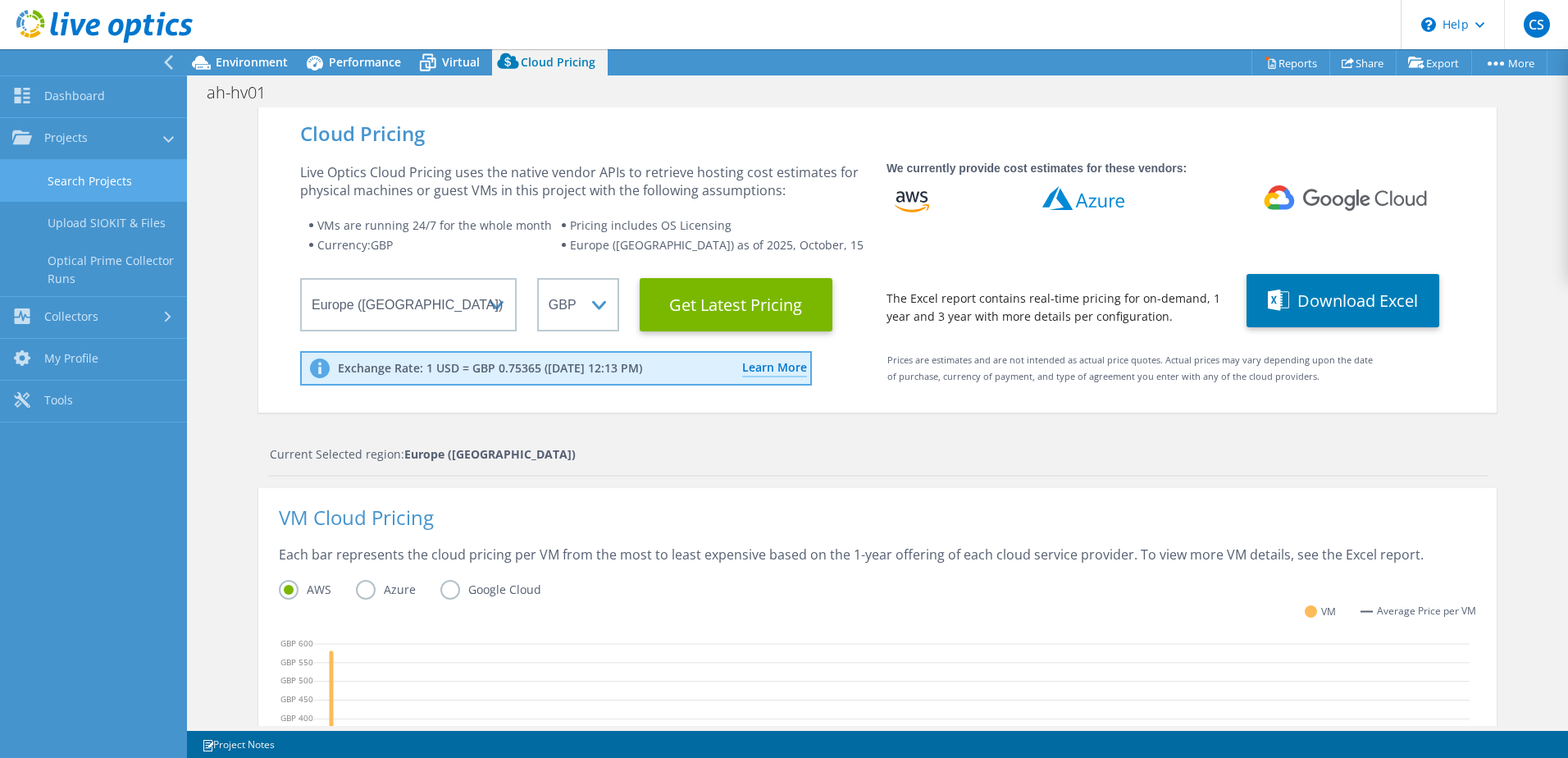
click at [105, 189] on link "Search Projects" at bounding box center [93, 181] width 187 height 42
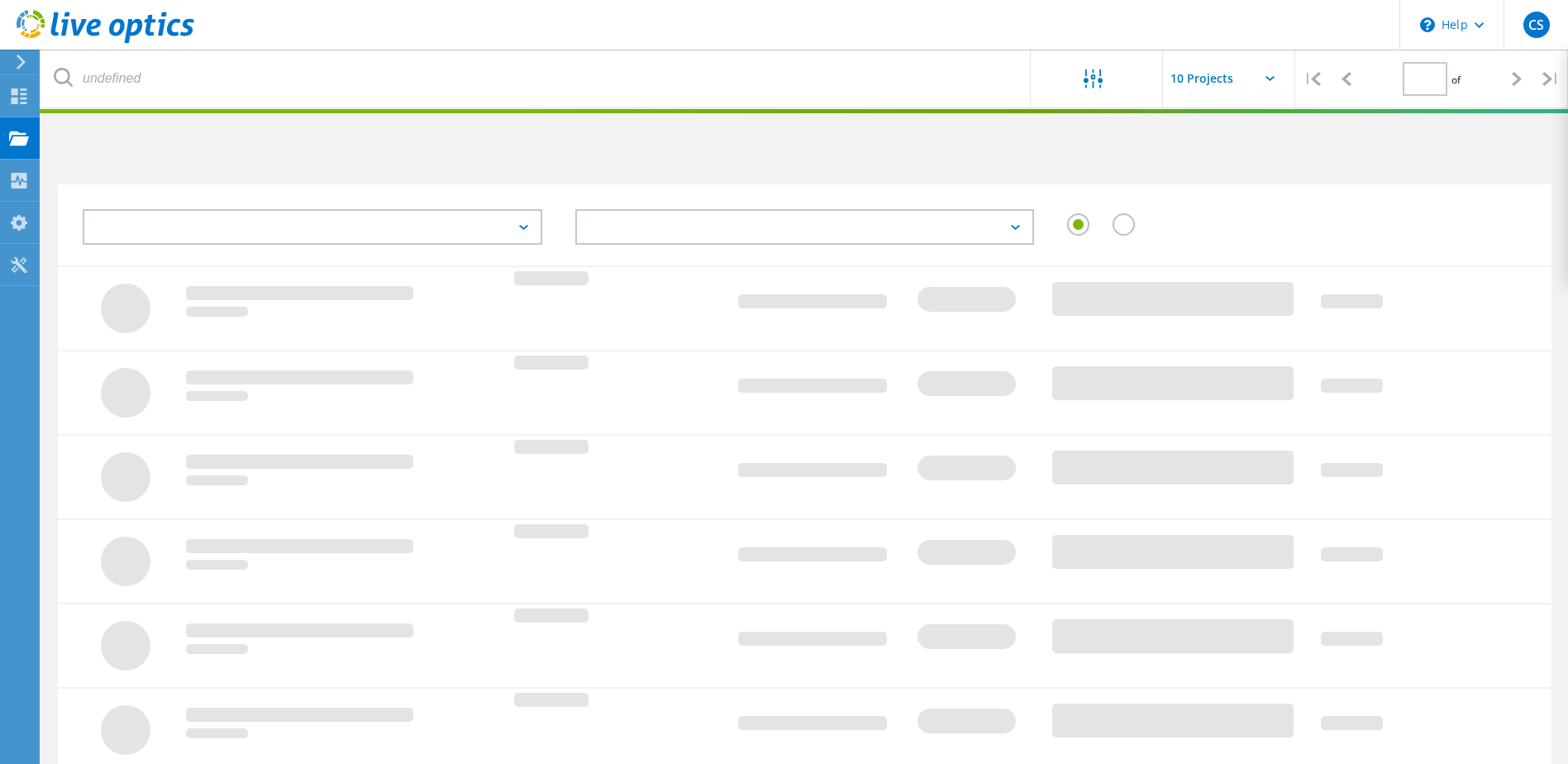
type input "1"
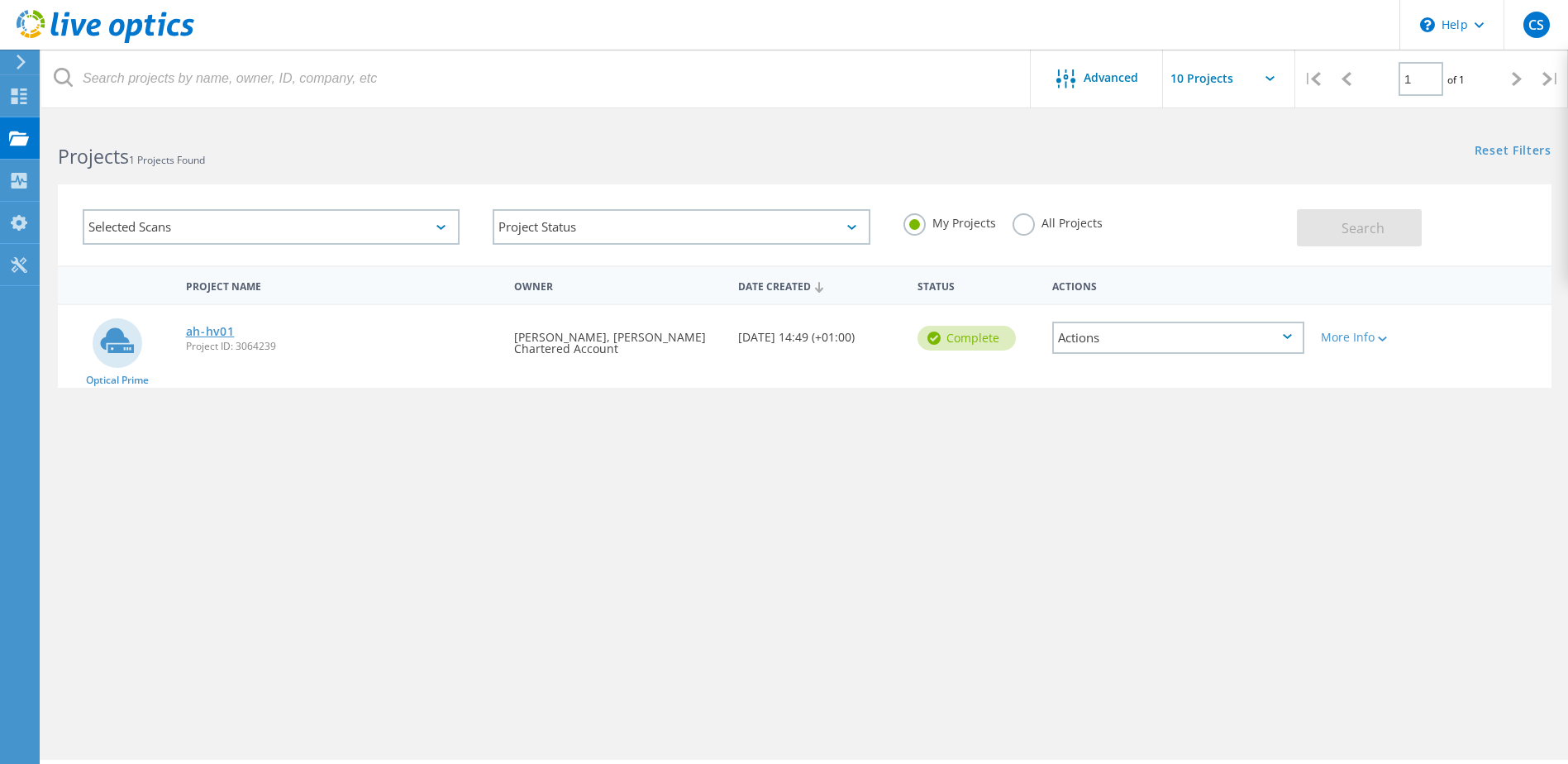
click at [211, 328] on link "ah-hv01" at bounding box center [210, 332] width 48 height 12
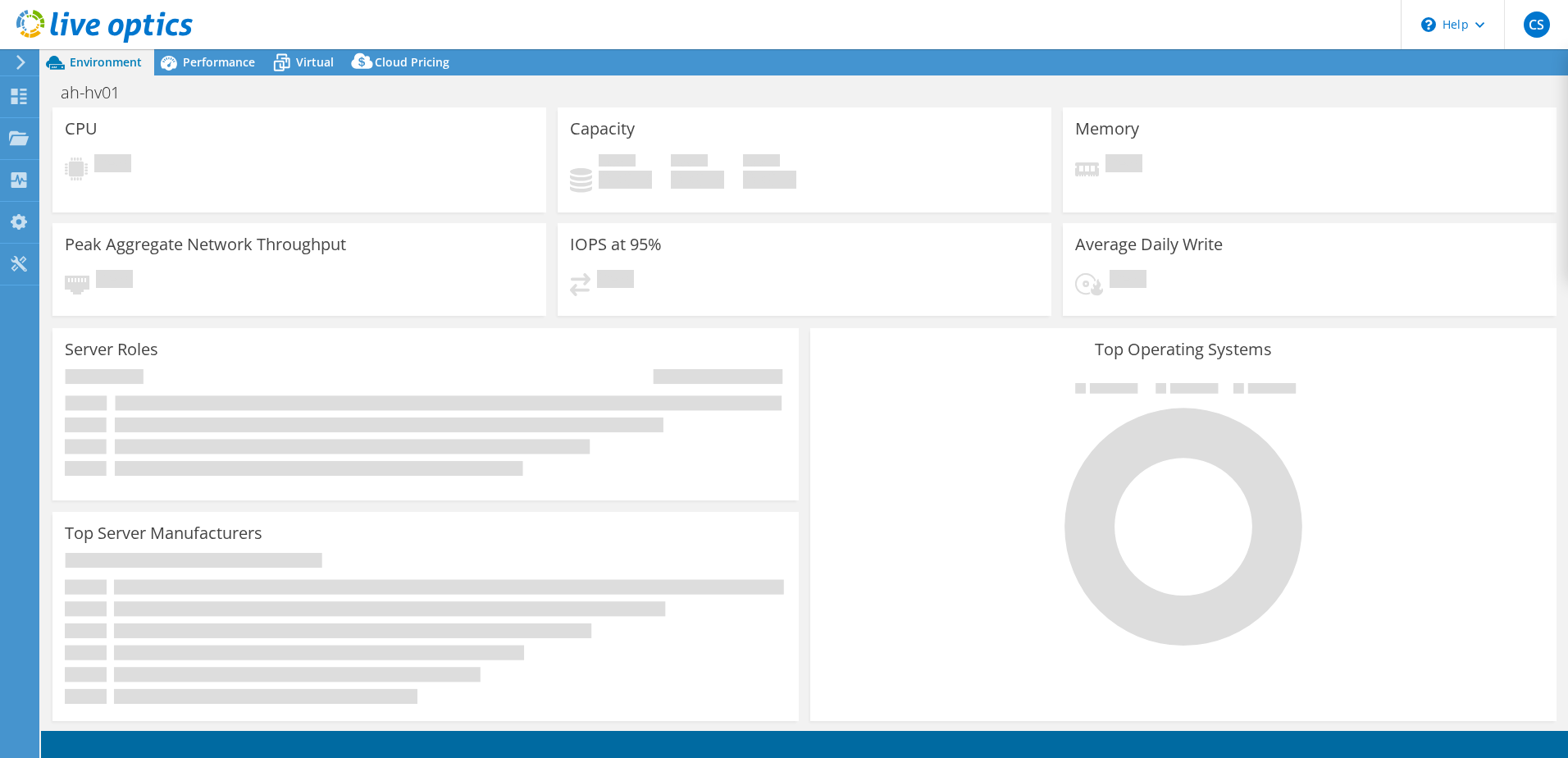
select select "EULondon"
select select "GBP"
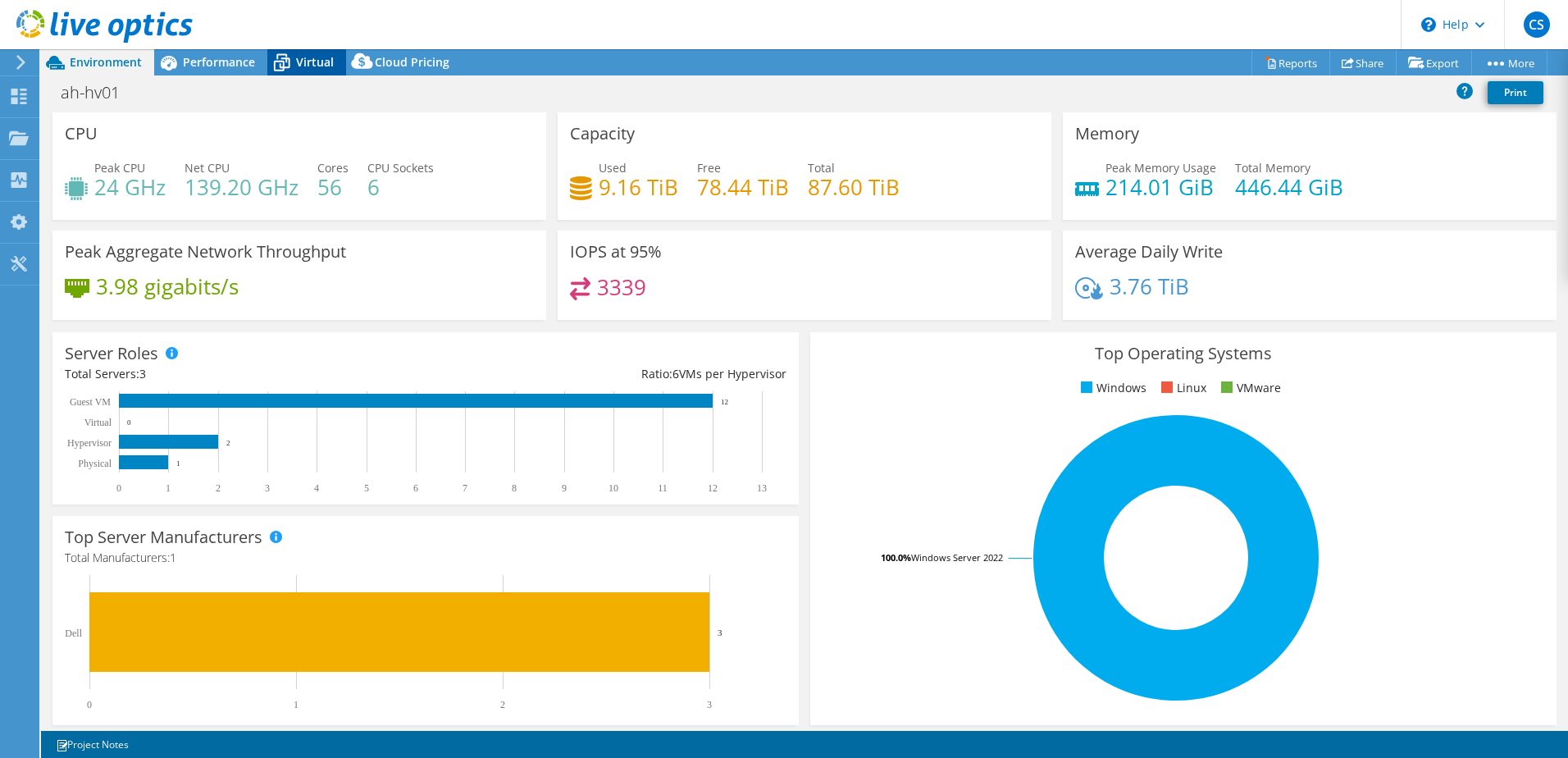
click at [307, 52] on div "Virtual" at bounding box center [306, 61] width 78 height 26
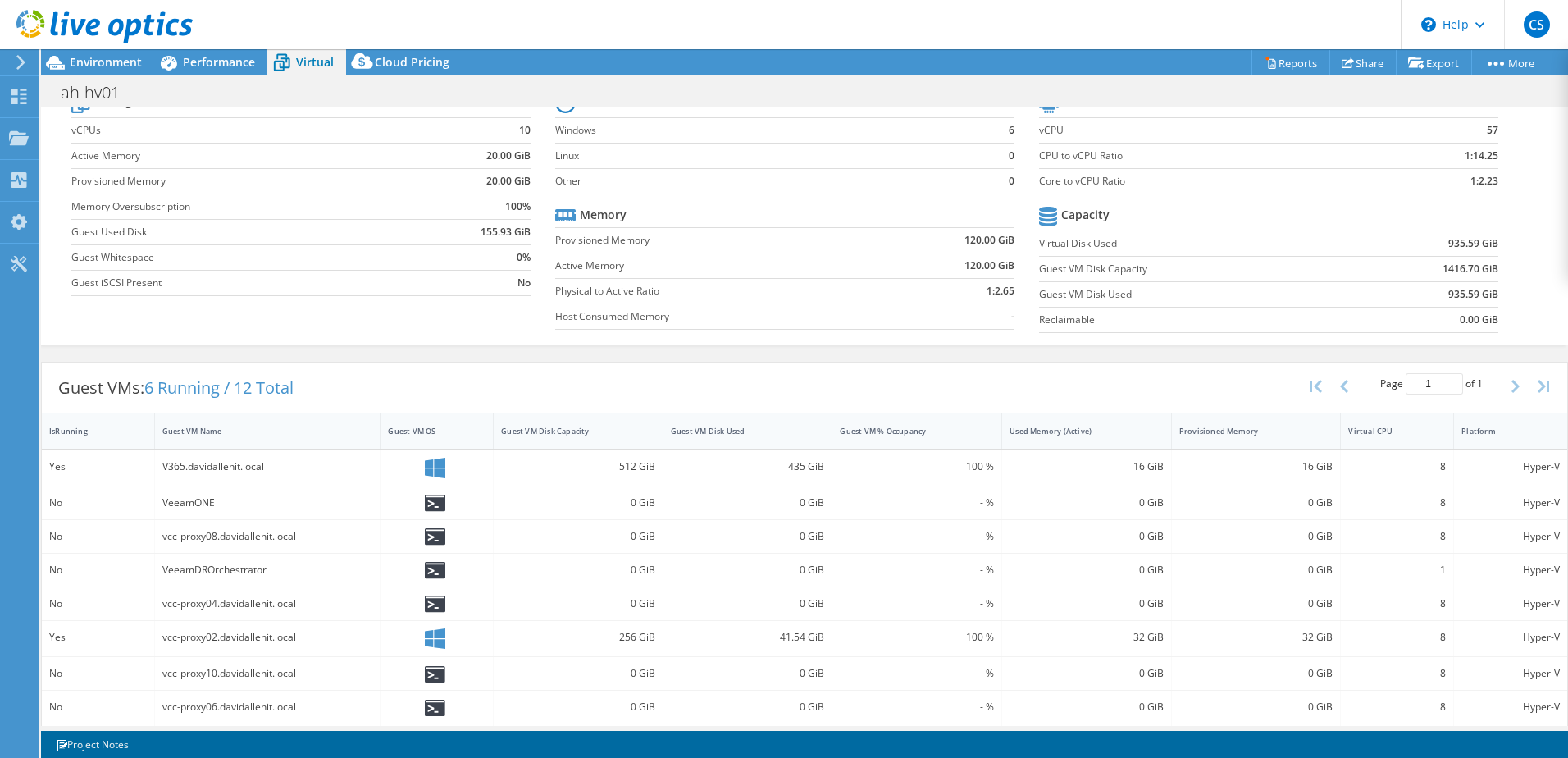
scroll to position [219, 0]
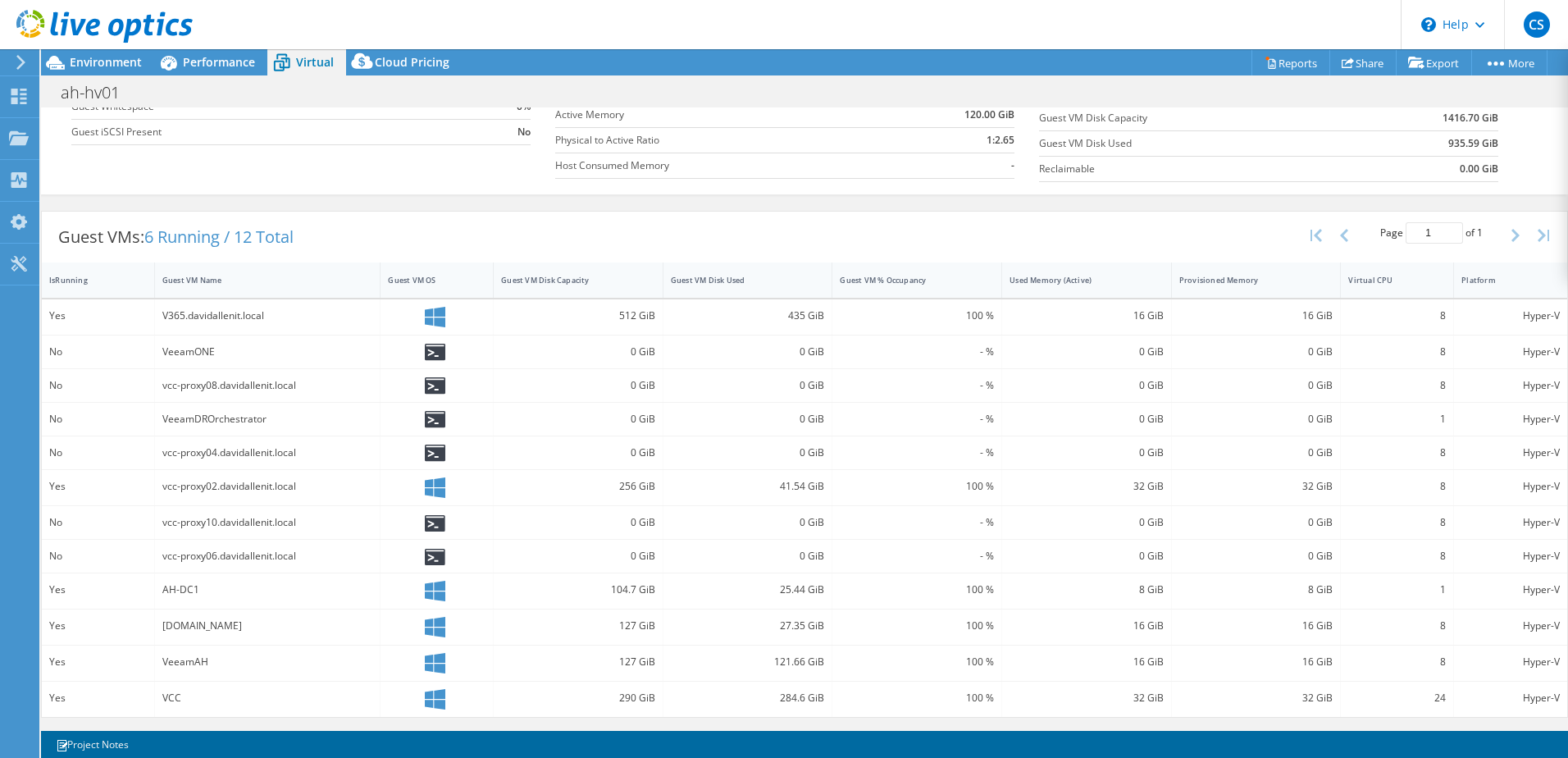
click at [171, 697] on div "VCC" at bounding box center [268, 697] width 211 height 18
click at [576, 283] on div "Guest VM Disk Capacity" at bounding box center [568, 280] width 135 height 11
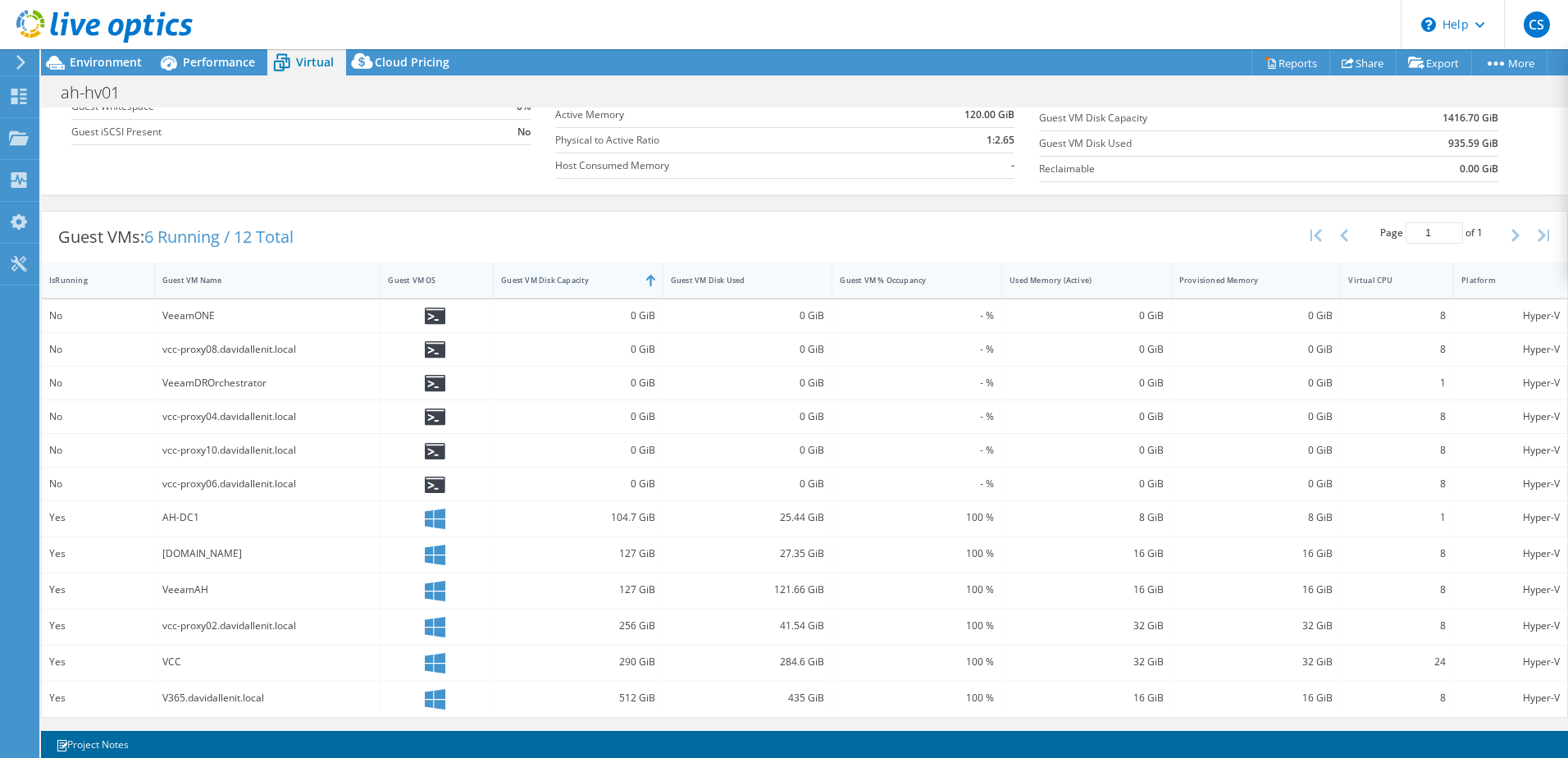
click at [576, 283] on div "Guest VM Disk Capacity" at bounding box center [568, 280] width 135 height 11
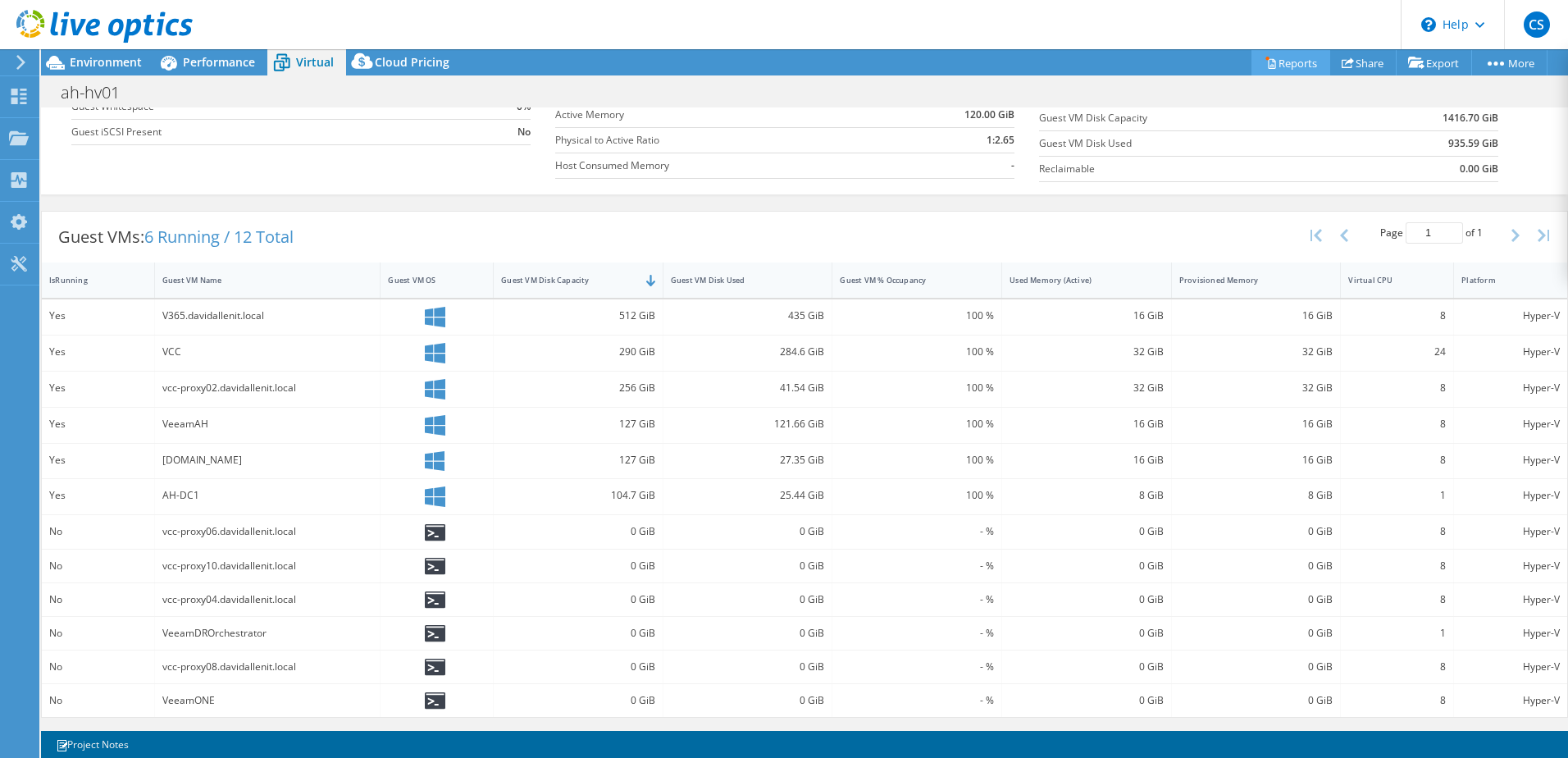
click at [1284, 61] on link "Reports" at bounding box center [1290, 62] width 78 height 25
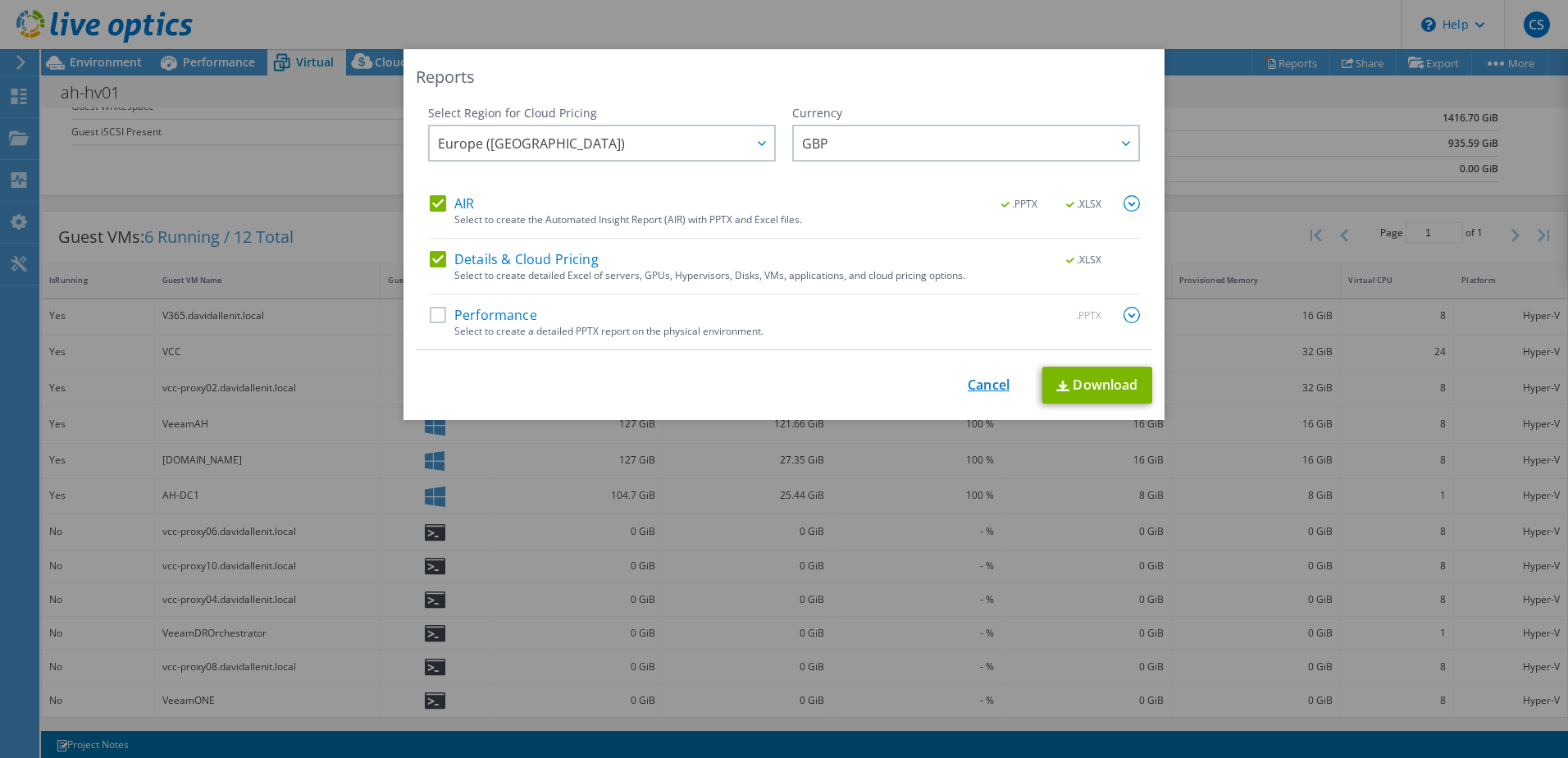
click at [968, 387] on link "Cancel" at bounding box center [989, 385] width 42 height 16
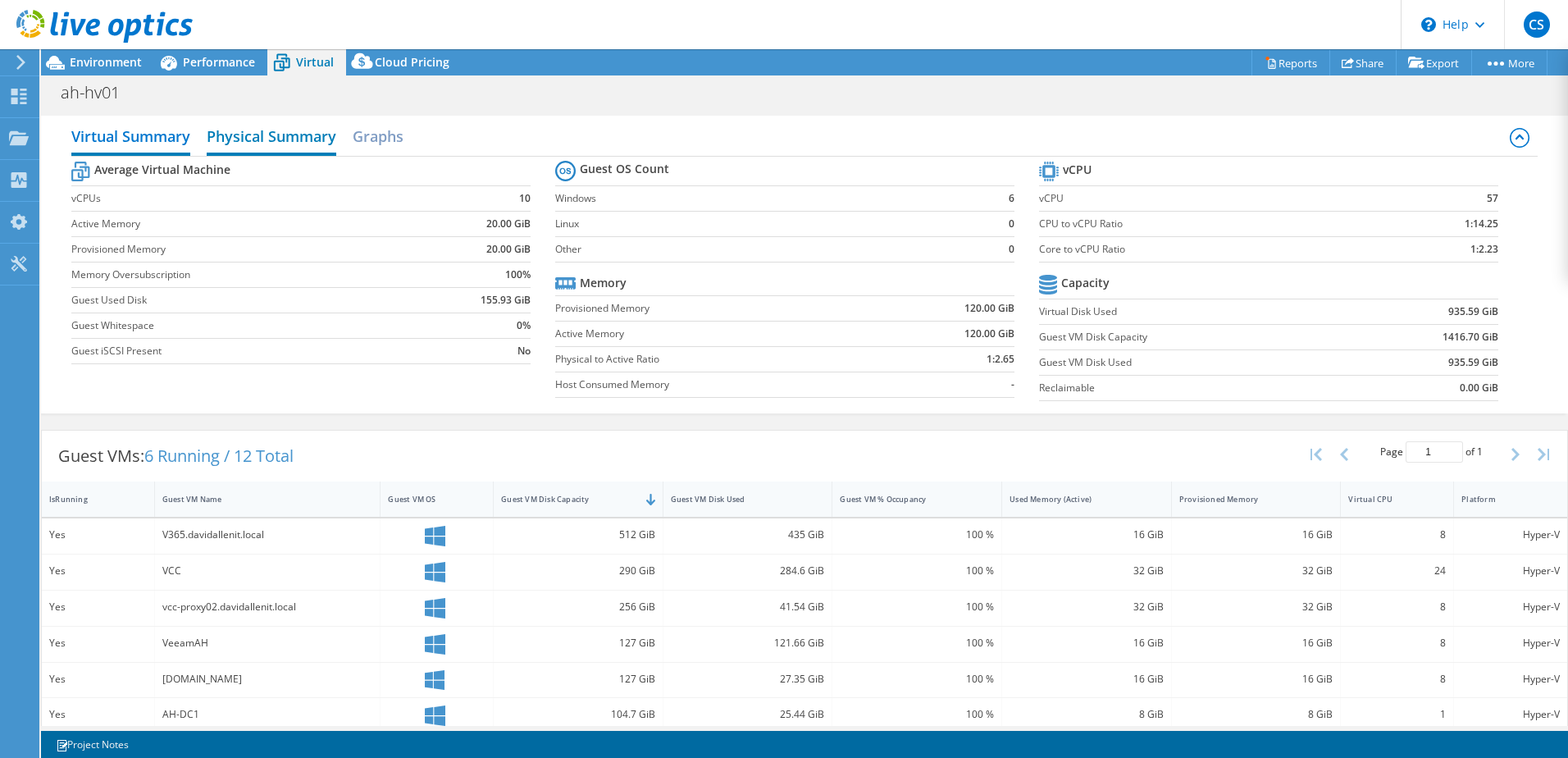
click at [286, 138] on h2 "Physical Summary" at bounding box center [271, 137] width 130 height 36
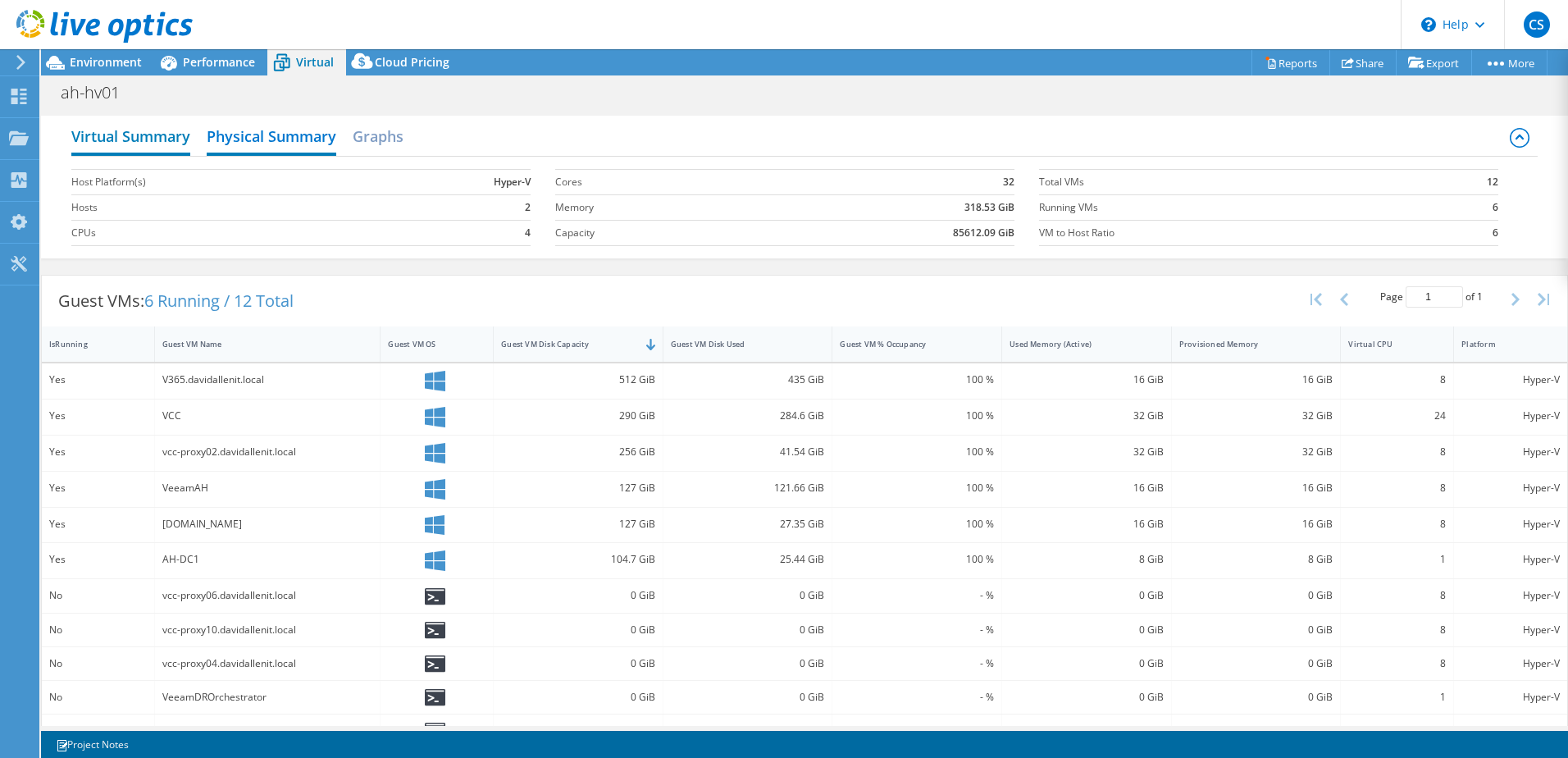
click at [147, 134] on h2 "Virtual Summary" at bounding box center [131, 137] width 119 height 36
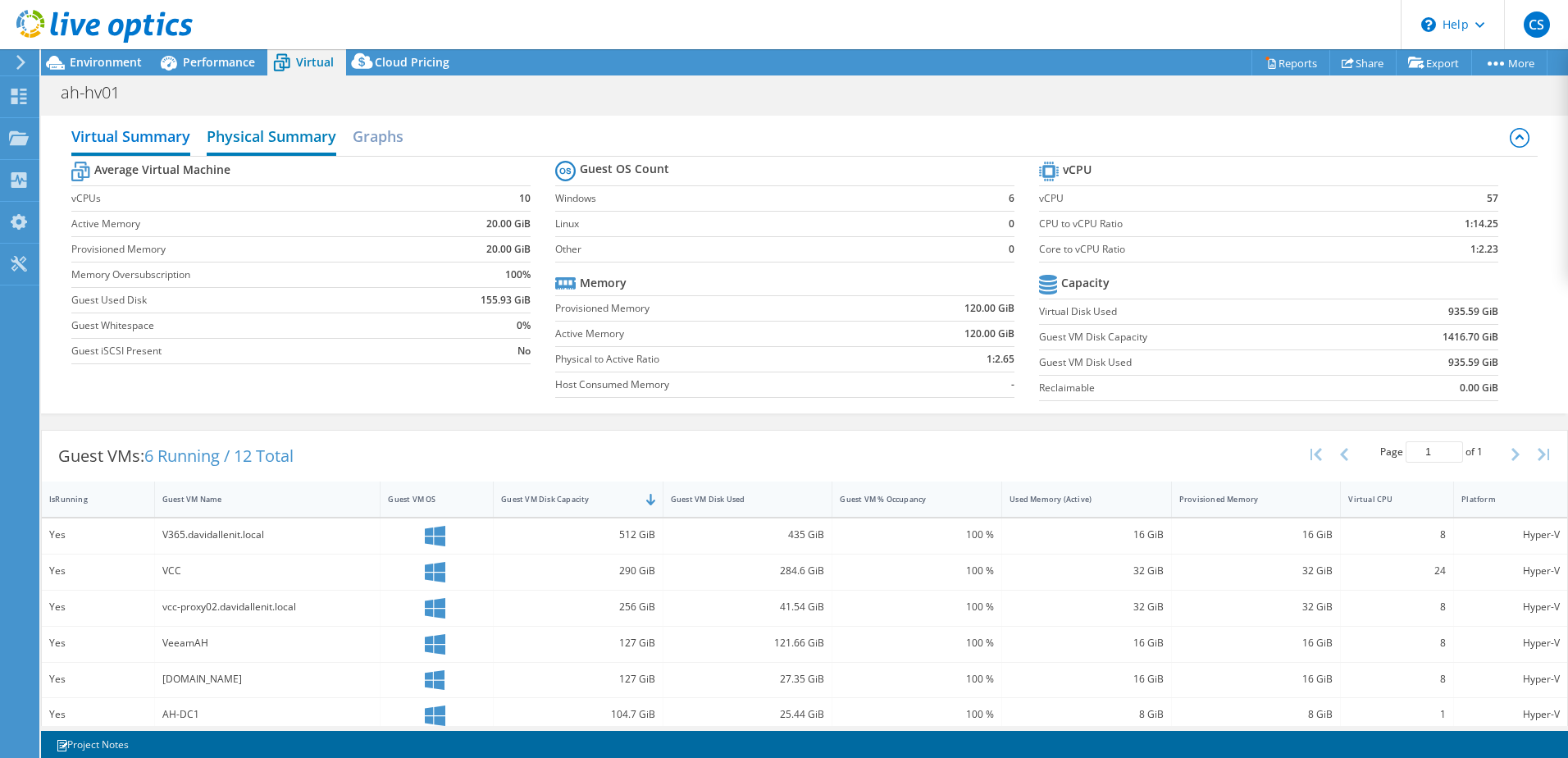
click at [278, 131] on h2 "Physical Summary" at bounding box center [271, 137] width 130 height 36
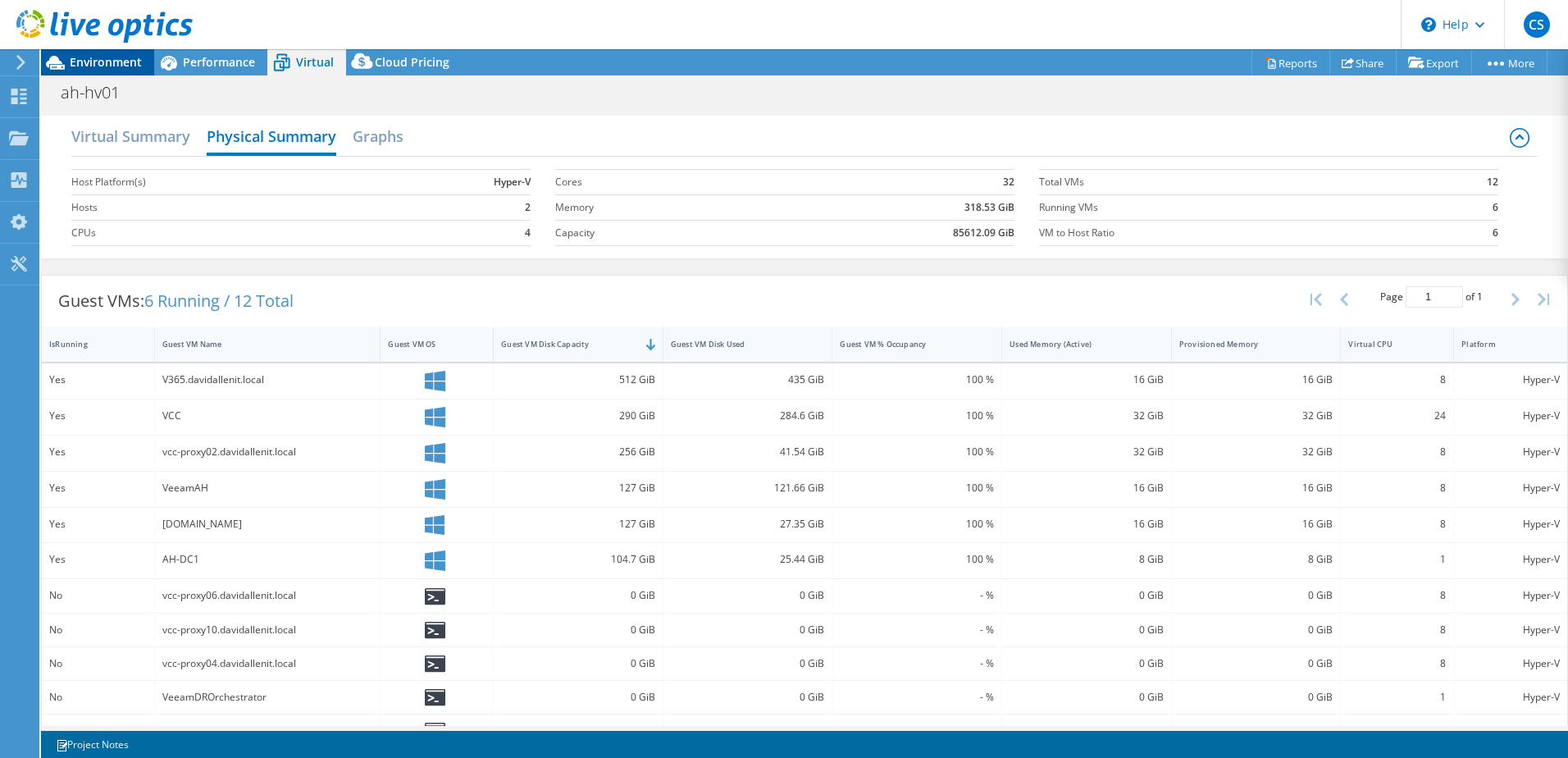
click at [100, 59] on span "Environment" at bounding box center [106, 61] width 72 height 16
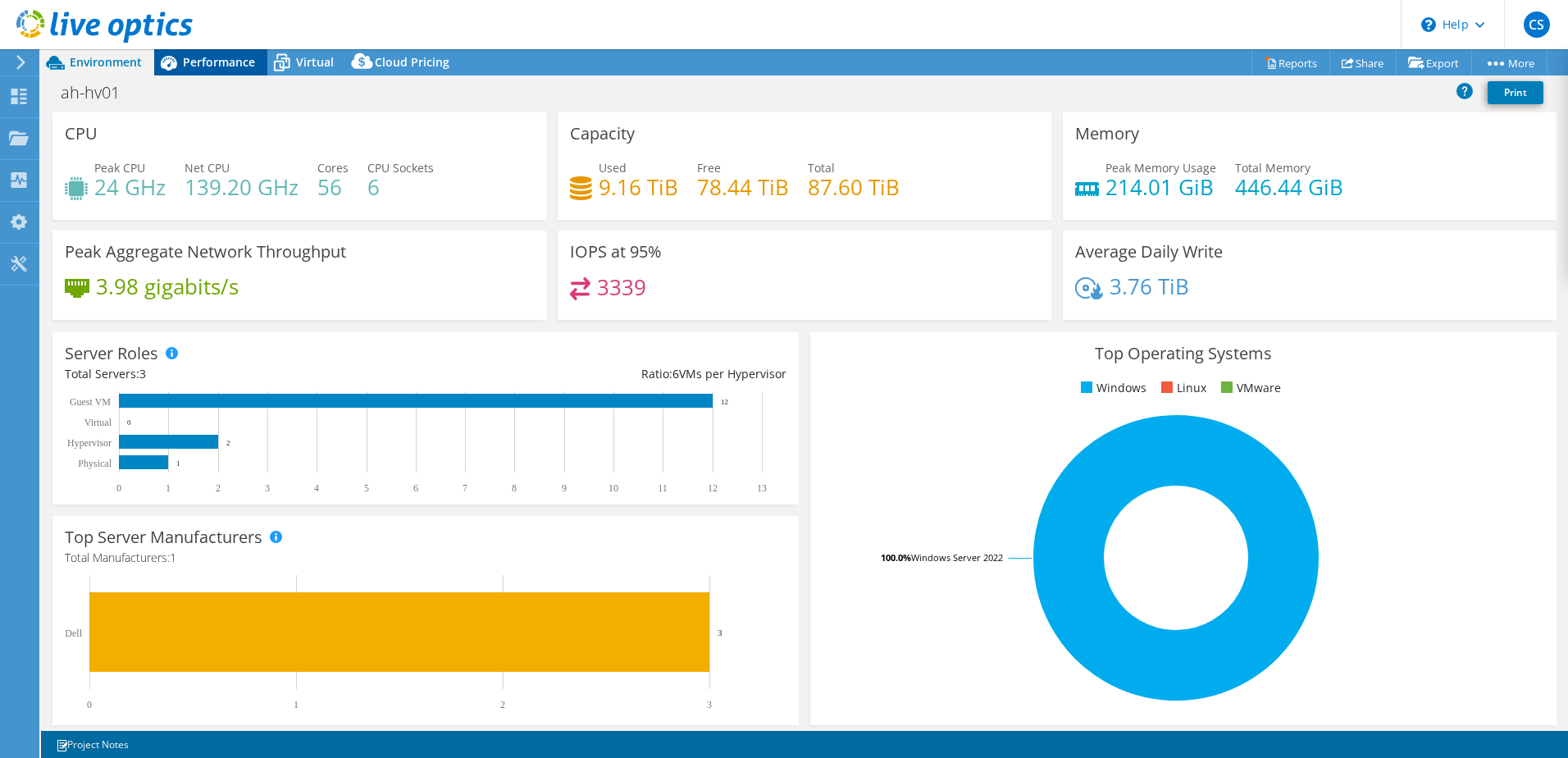
click at [209, 60] on span "Performance" at bounding box center [219, 61] width 72 height 16
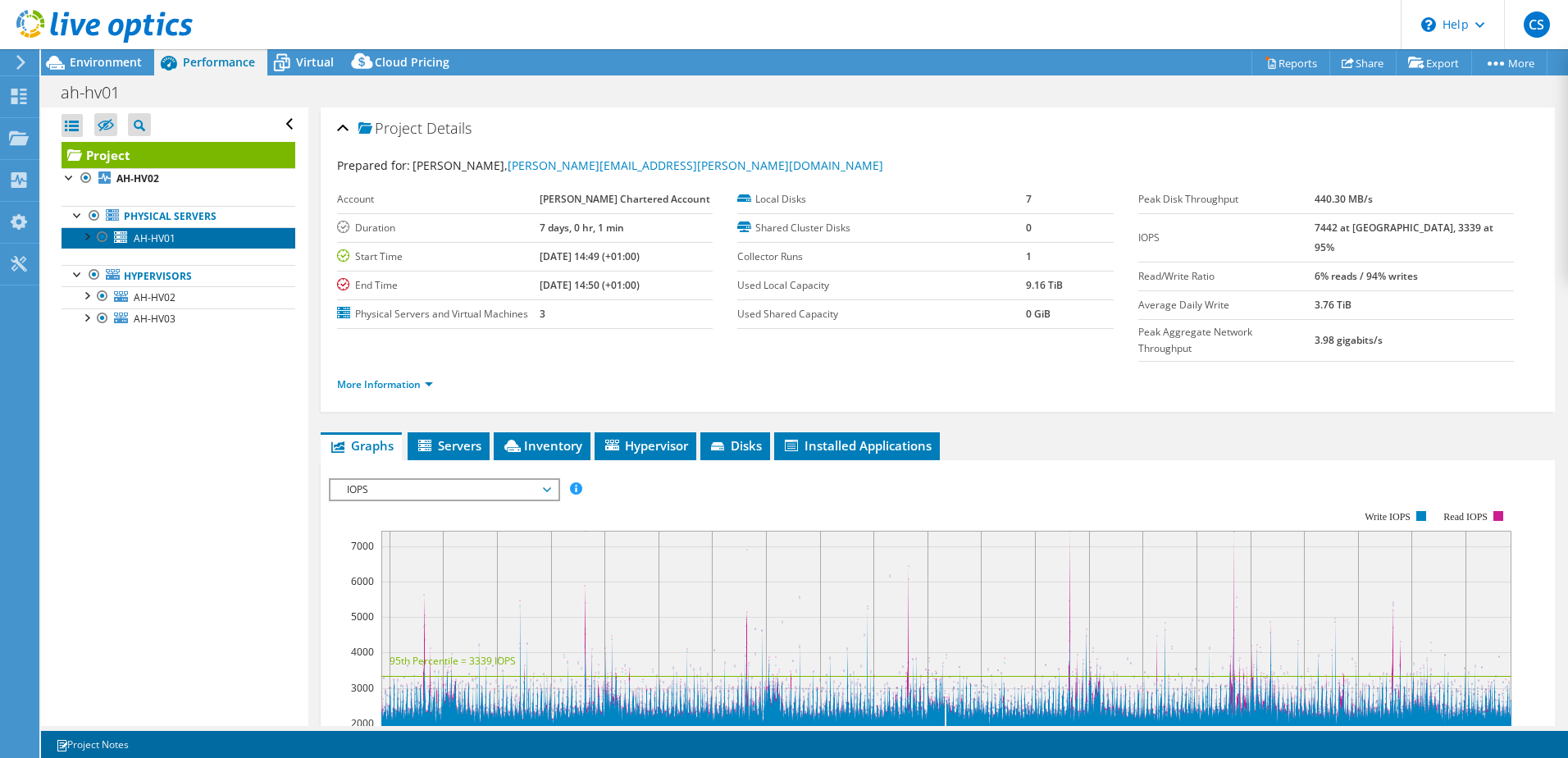
click at [153, 232] on span "AH-HV01" at bounding box center [155, 238] width 42 height 14
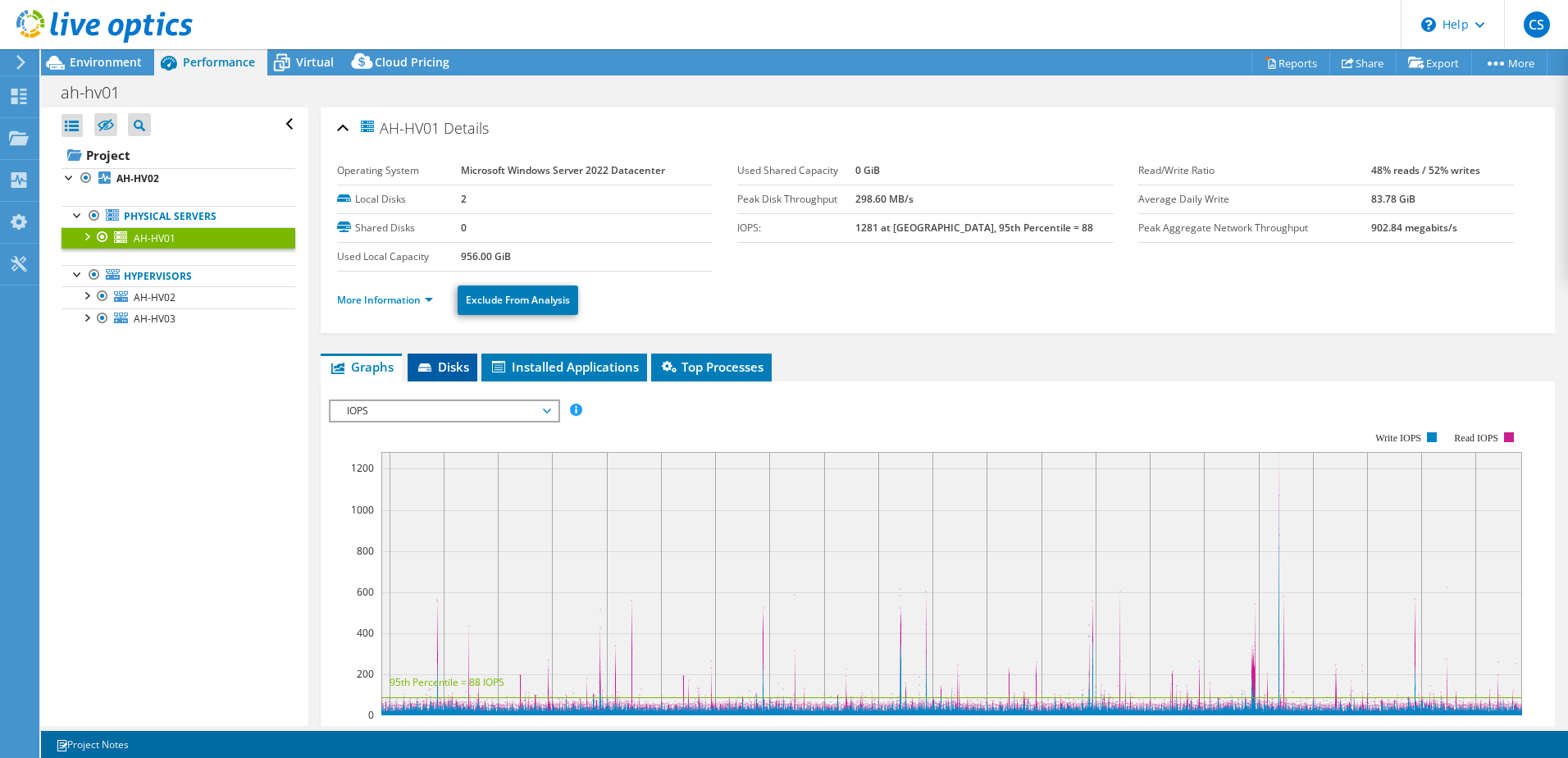
click at [438, 370] on span "Disks" at bounding box center [442, 366] width 53 height 16
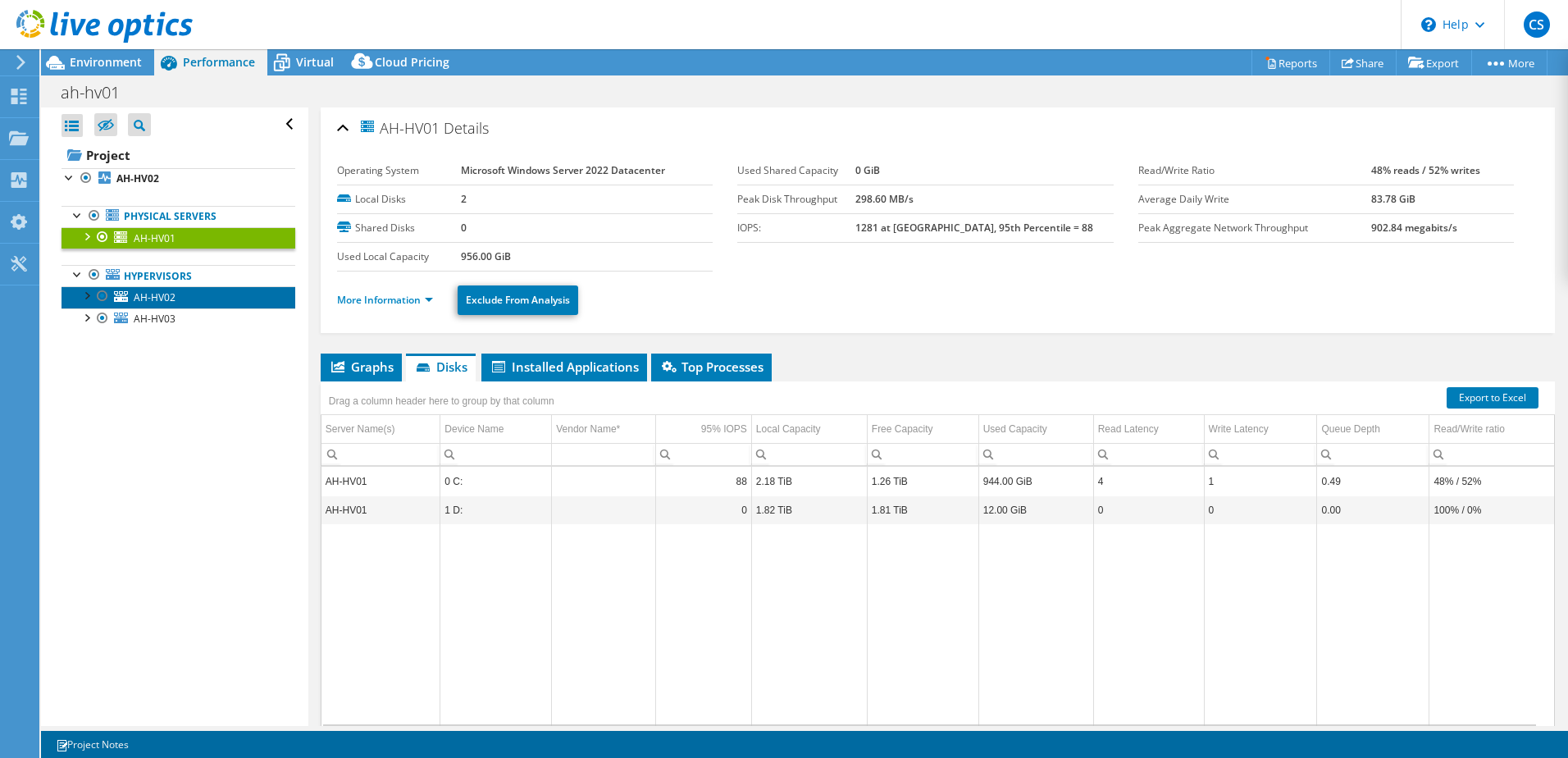
click at [152, 294] on span "AH-HV02" at bounding box center [155, 297] width 42 height 14
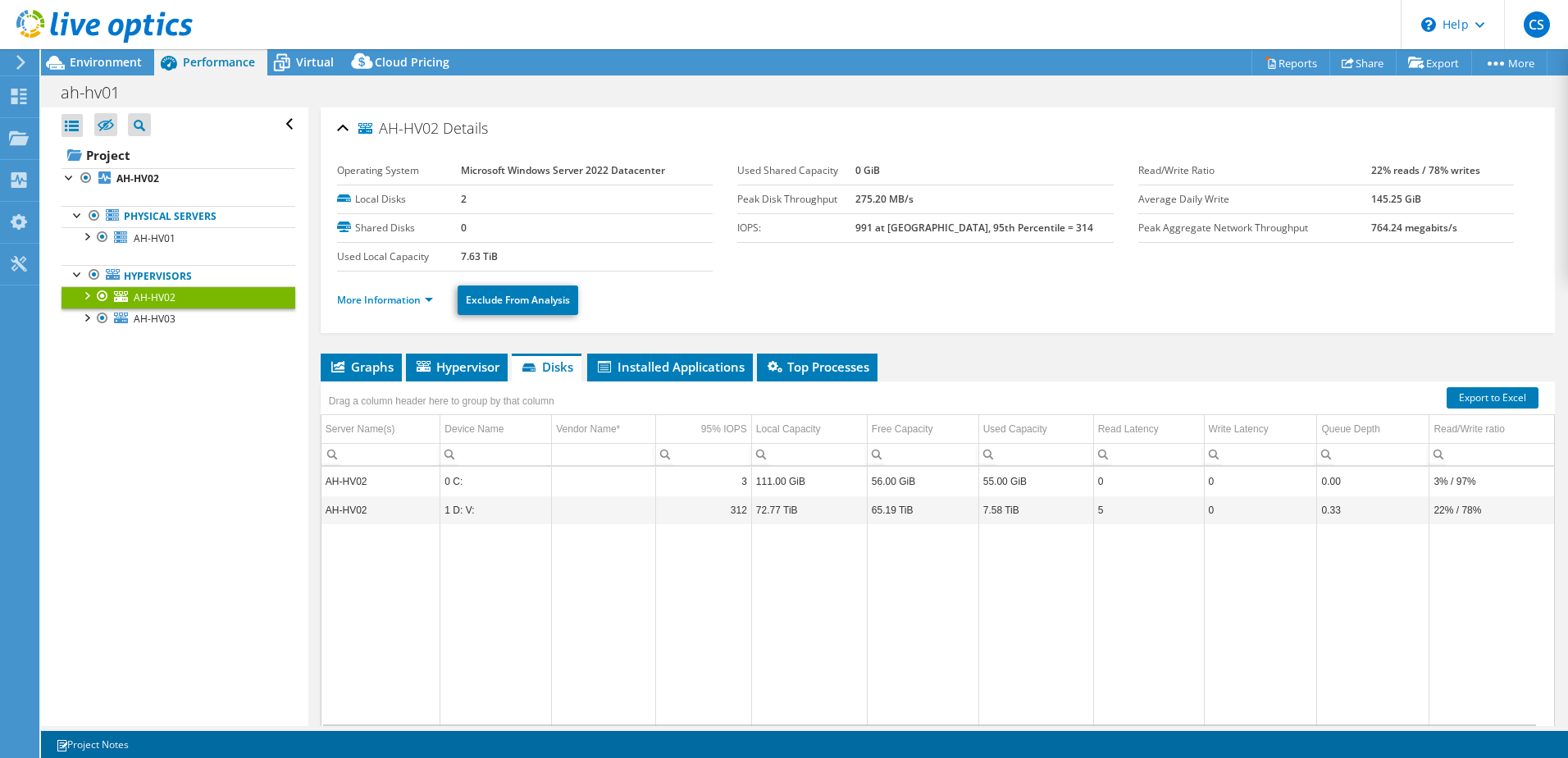
click at [88, 295] on div at bounding box center [86, 294] width 16 height 16
click at [157, 382] on span "AH-HV03" at bounding box center [155, 383] width 42 height 14
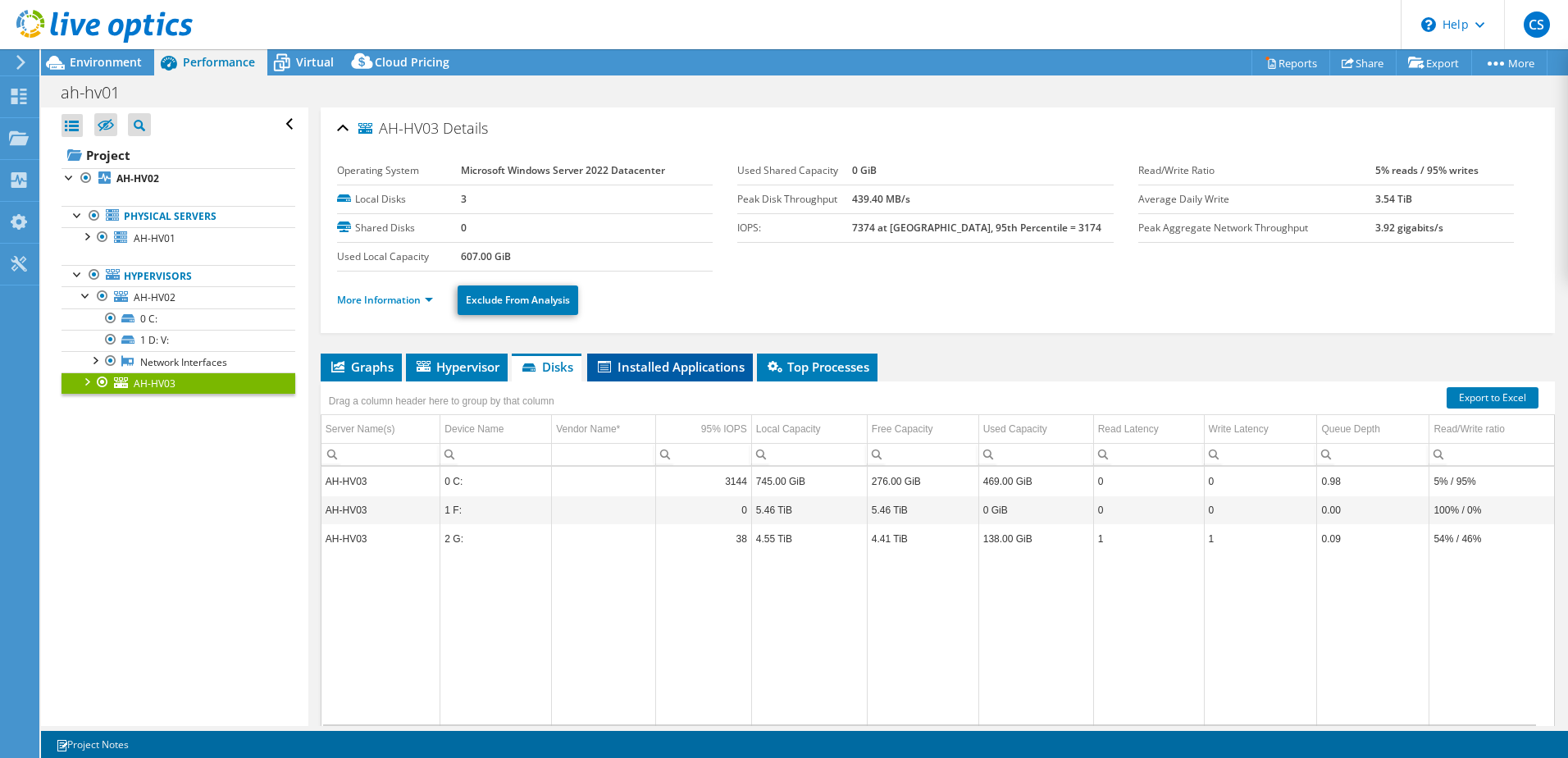
click at [653, 368] on span "Installed Applications" at bounding box center [669, 366] width 149 height 16
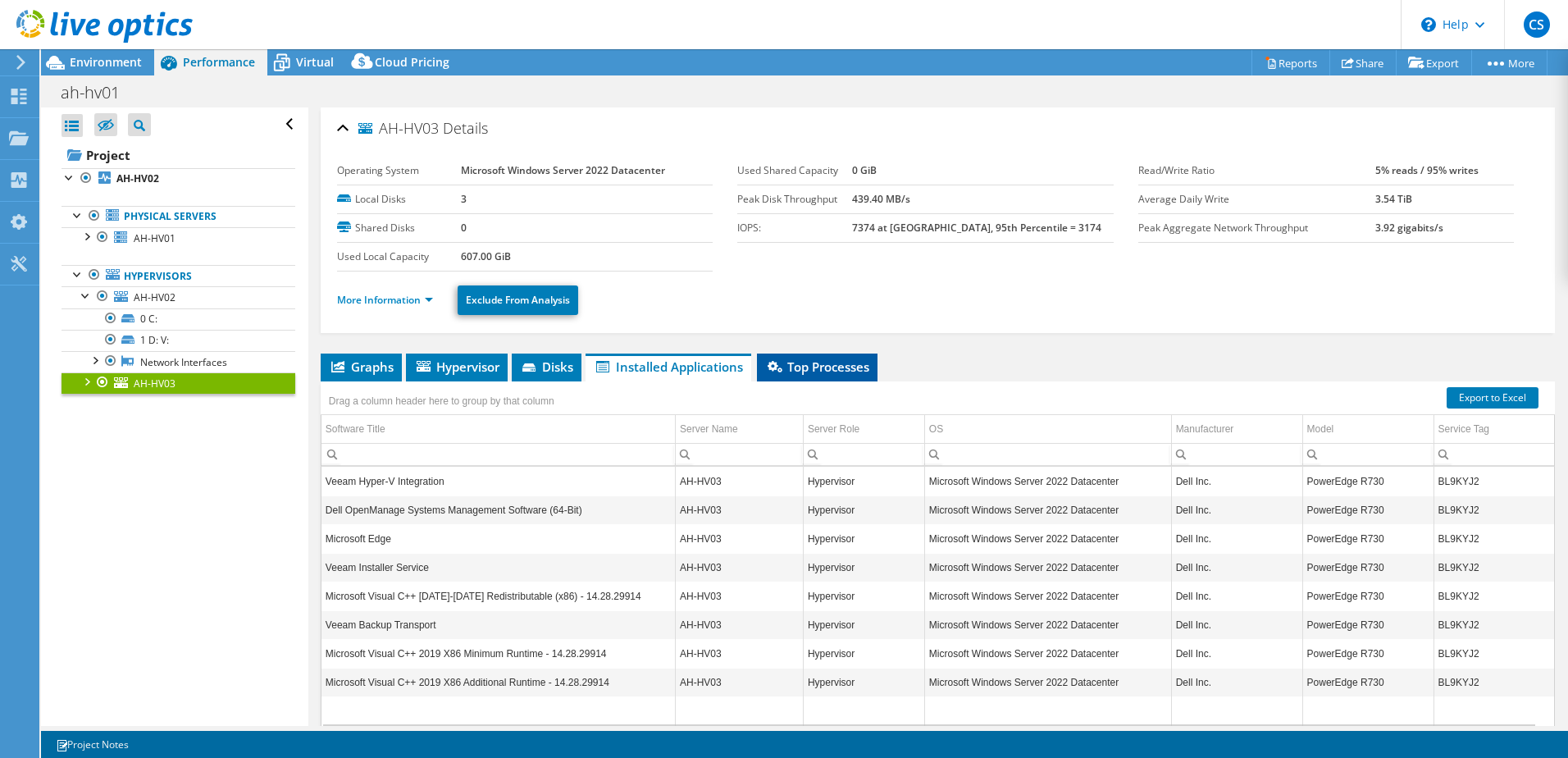
click at [812, 372] on span "Top Processes" at bounding box center [817, 366] width 104 height 16
